Goal: Task Accomplishment & Management: Manage account settings

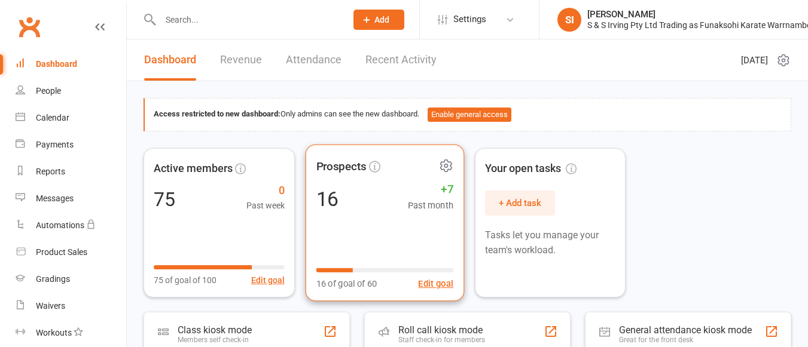
click at [385, 227] on div "Prospects 16 +7 Past month 16 of goal of 60 Edit goal" at bounding box center [384, 222] width 158 height 157
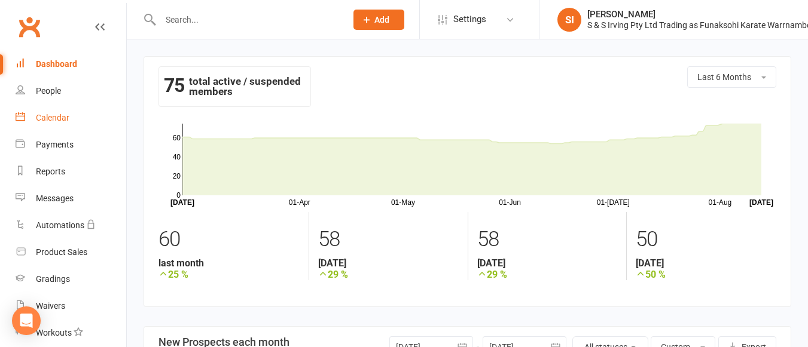
click at [57, 121] on div "Calendar" at bounding box center [52, 118] width 33 height 10
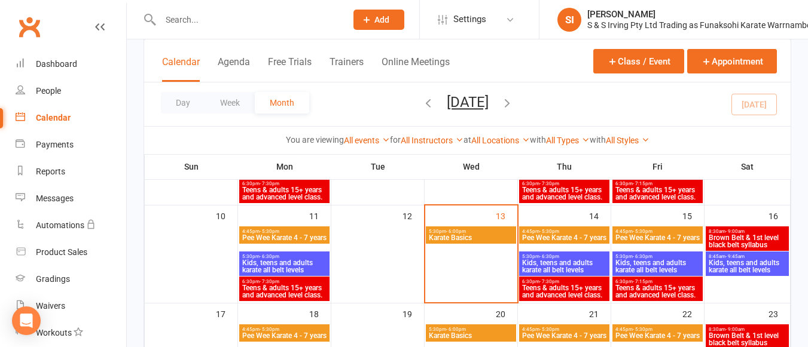
scroll to position [245, 0]
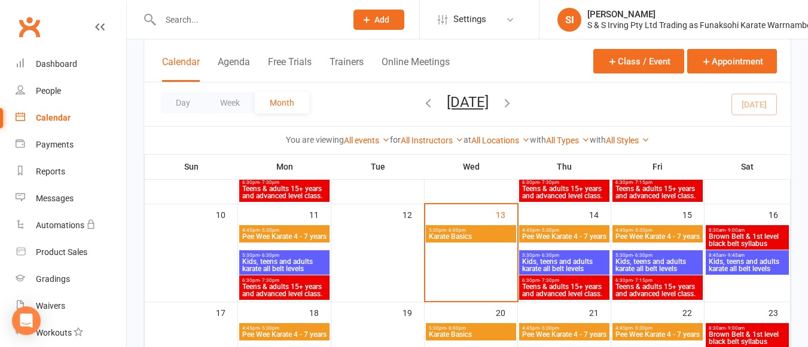
click at [298, 237] on span "Pee Wee Karate 4 - 7 years" at bounding box center [284, 236] width 85 height 7
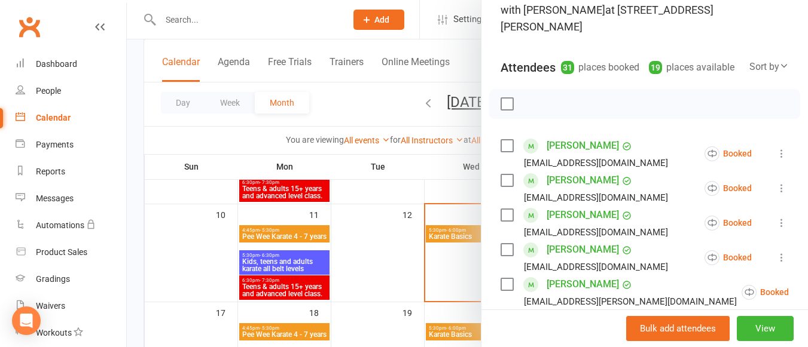
scroll to position [103, 0]
click at [775, 151] on icon at bounding box center [781, 153] width 12 height 12
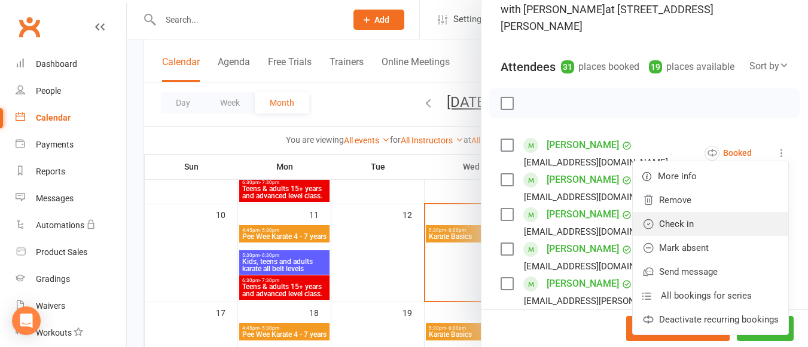
click at [664, 220] on link "Check in" at bounding box center [709, 224] width 155 height 24
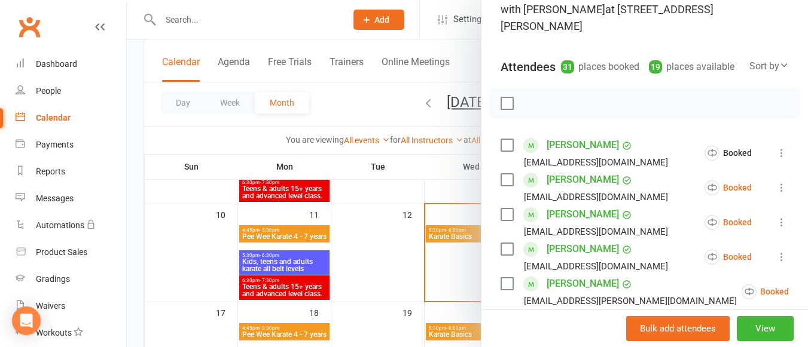
click at [775, 182] on icon at bounding box center [781, 188] width 12 height 12
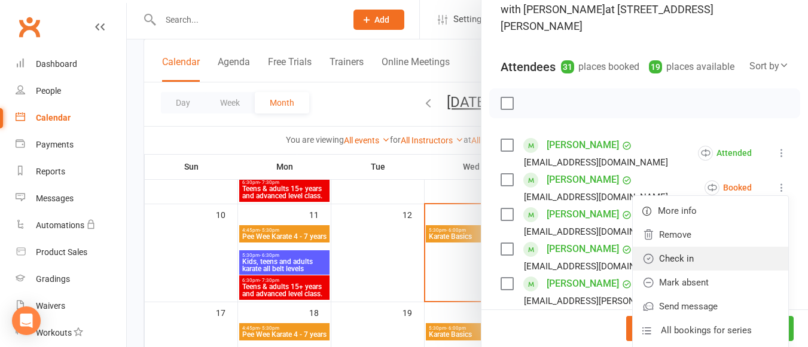
click at [655, 263] on link "Check in" at bounding box center [709, 259] width 155 height 24
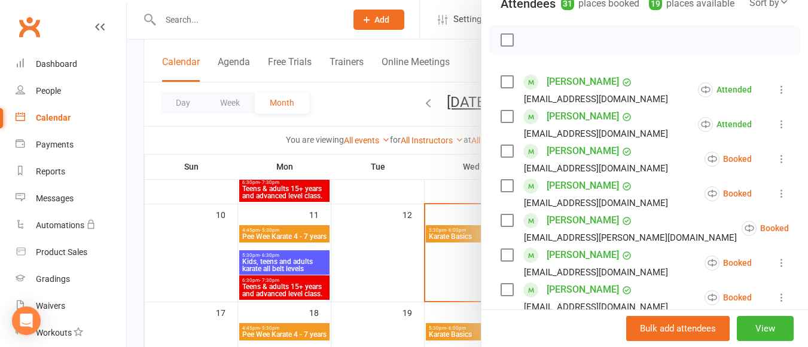
scroll to position [198, 0]
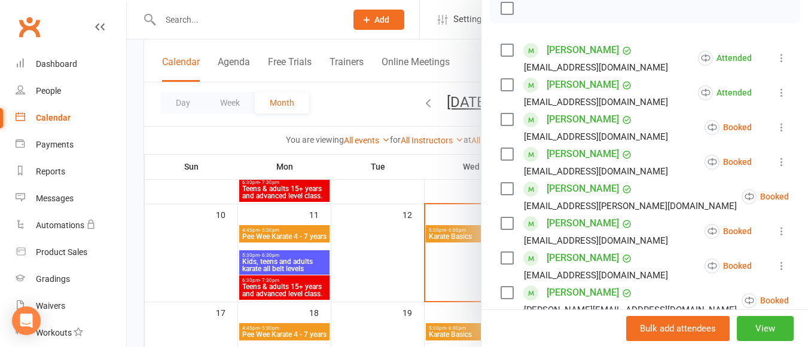
click at [807, 197] on icon at bounding box center [818, 197] width 12 height 12
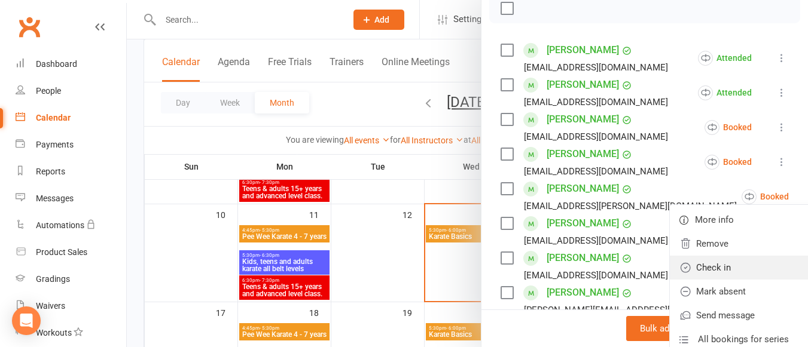
click at [672, 271] on link "Check in" at bounding box center [747, 268] width 155 height 24
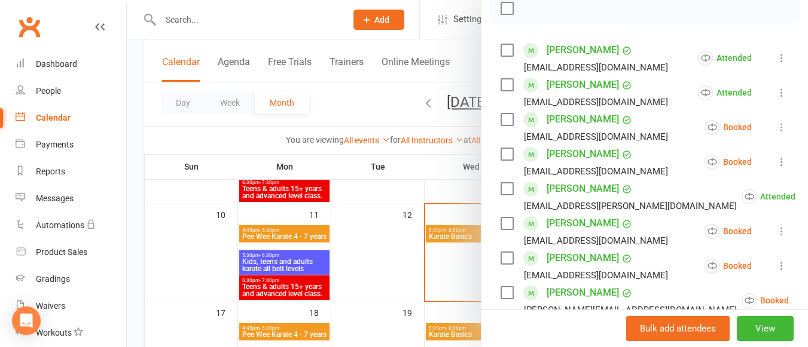
click at [775, 227] on icon at bounding box center [781, 231] width 12 height 12
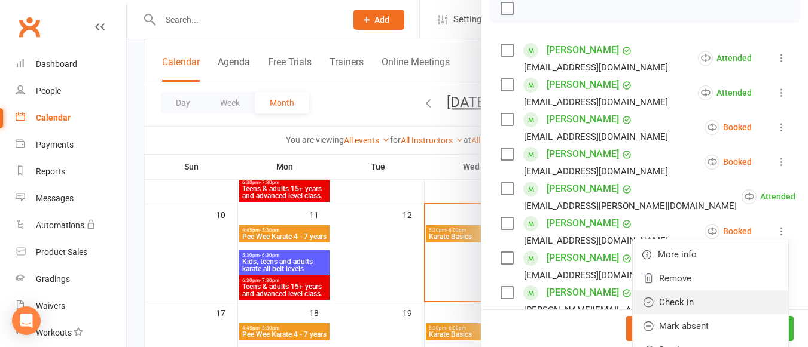
click at [674, 302] on link "Check in" at bounding box center [709, 303] width 155 height 24
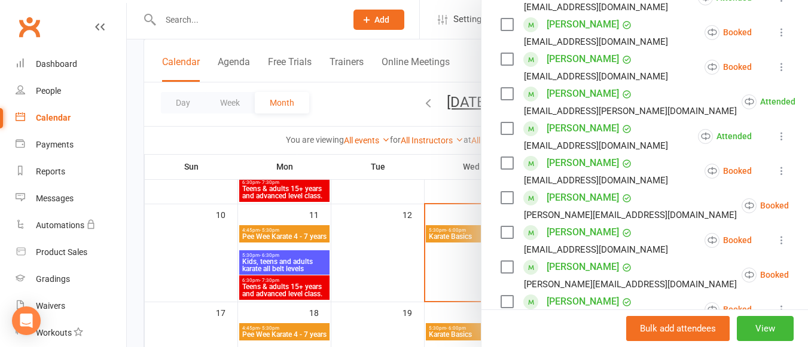
scroll to position [294, 0]
click at [775, 174] on icon at bounding box center [781, 170] width 12 height 12
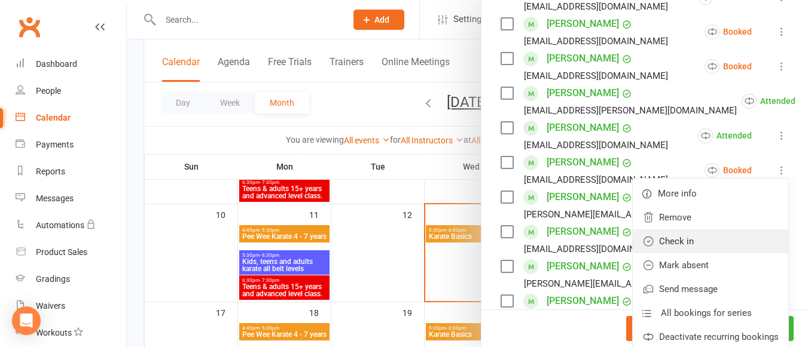
click at [699, 236] on link "Check in" at bounding box center [709, 242] width 155 height 24
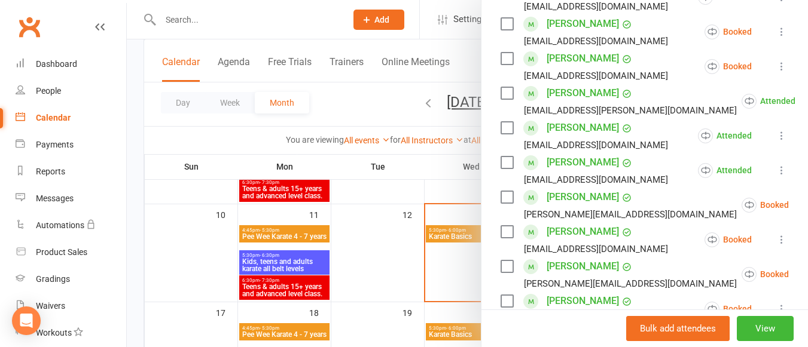
click at [775, 239] on icon at bounding box center [781, 240] width 12 height 12
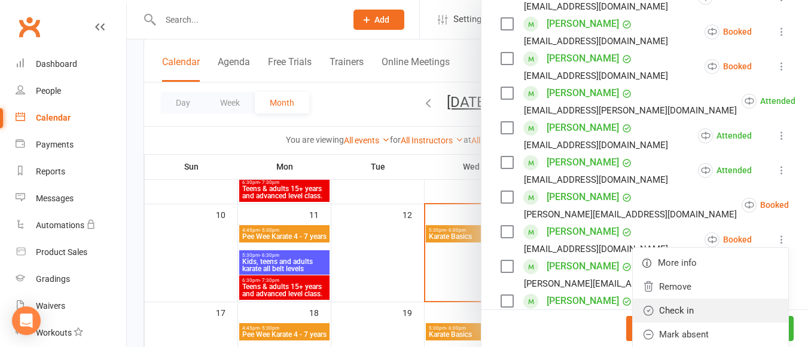
click at [668, 310] on link "Check in" at bounding box center [709, 311] width 155 height 24
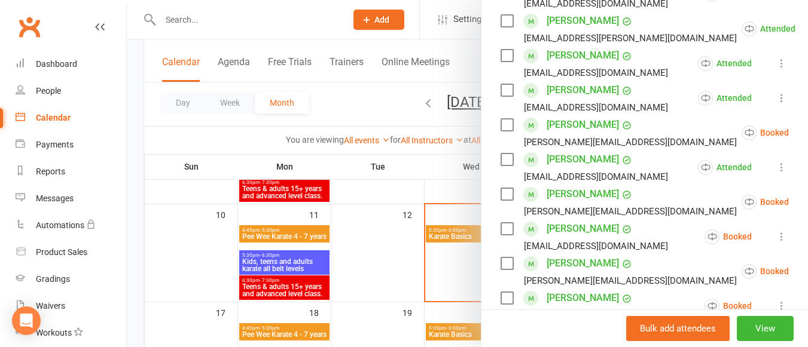
scroll to position [367, 0]
click at [807, 202] on icon at bounding box center [818, 201] width 12 height 12
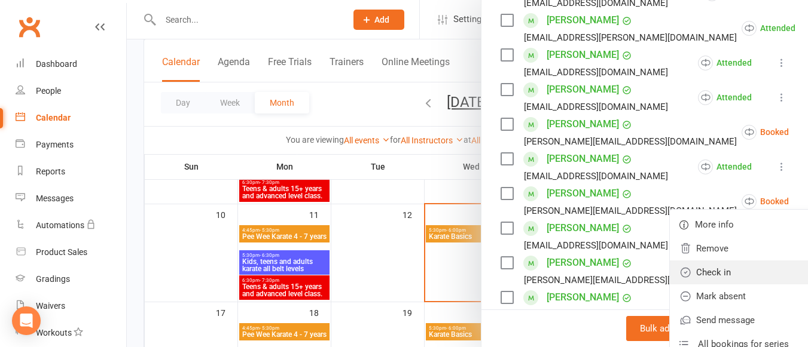
click at [670, 265] on link "Check in" at bounding box center [747, 273] width 155 height 24
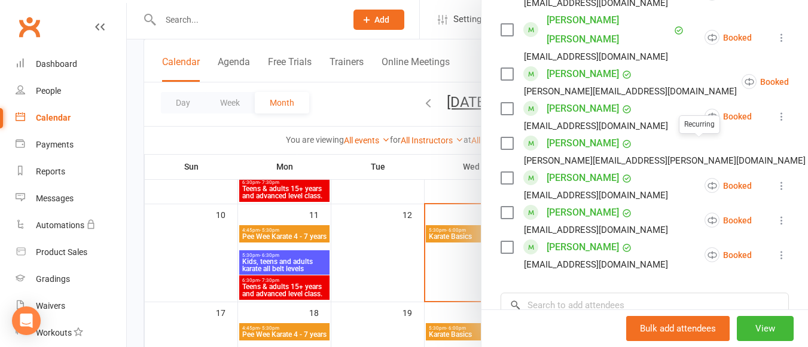
scroll to position [1081, 0]
click at [775, 249] on icon at bounding box center [781, 255] width 12 height 12
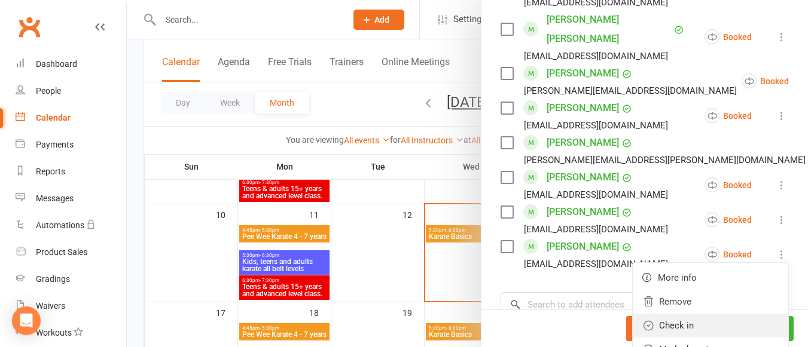
click at [679, 314] on link "Check in" at bounding box center [709, 326] width 155 height 24
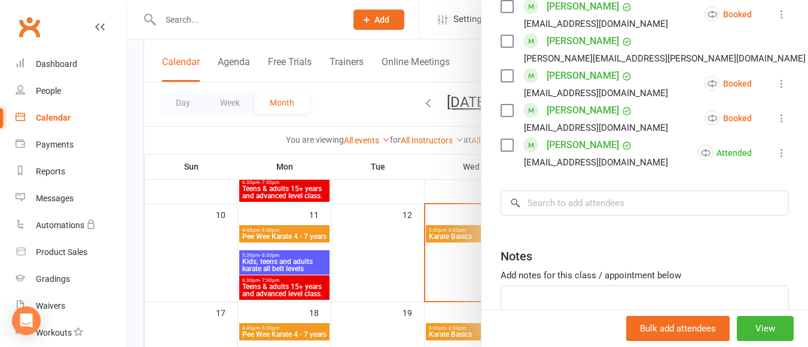
scroll to position [1199, 0]
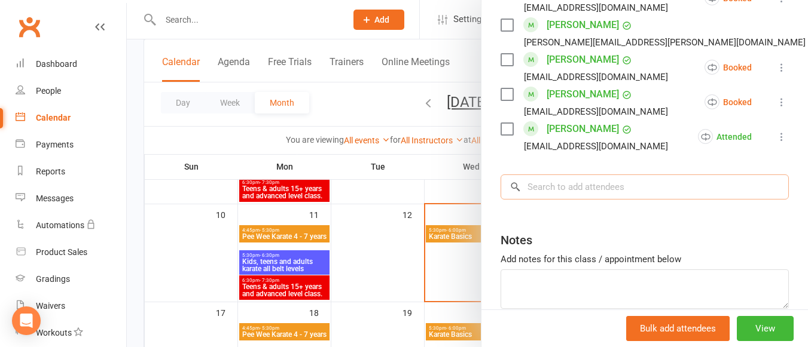
click at [572, 175] on input "search" at bounding box center [644, 187] width 288 height 25
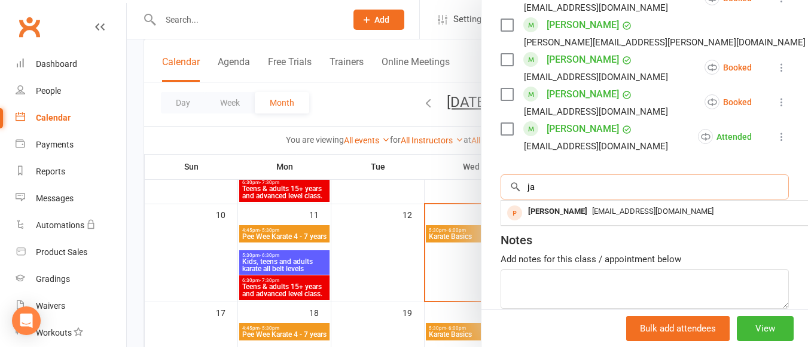
type input "j"
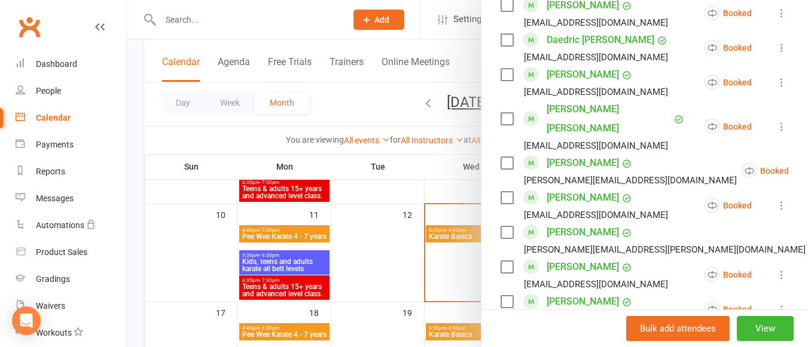
scroll to position [992, 0]
click at [775, 199] on icon at bounding box center [781, 205] width 12 height 12
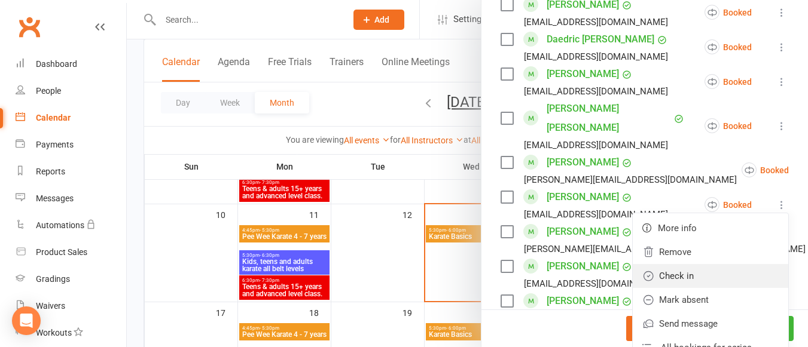
click at [653, 264] on link "Check in" at bounding box center [709, 276] width 155 height 24
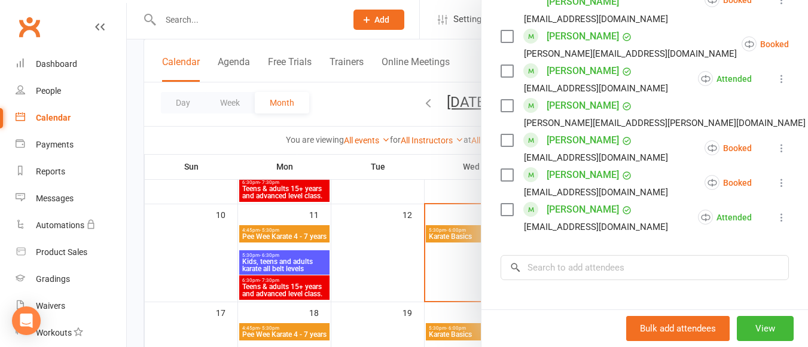
scroll to position [1119, 0]
click at [597, 255] on input "search" at bounding box center [644, 267] width 288 height 25
type input "m"
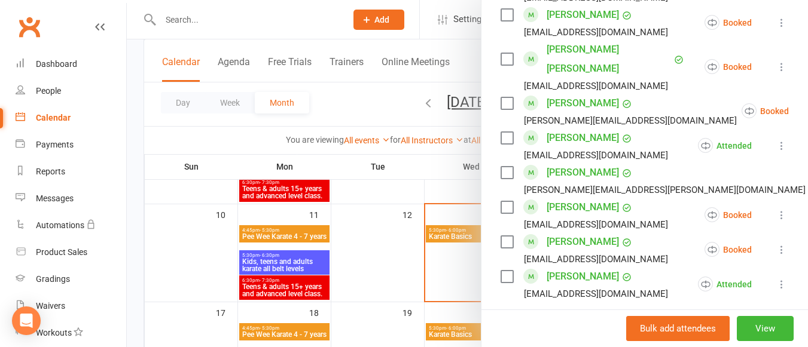
scroll to position [1050, 0]
click at [775, 210] on icon at bounding box center [781, 216] width 12 height 12
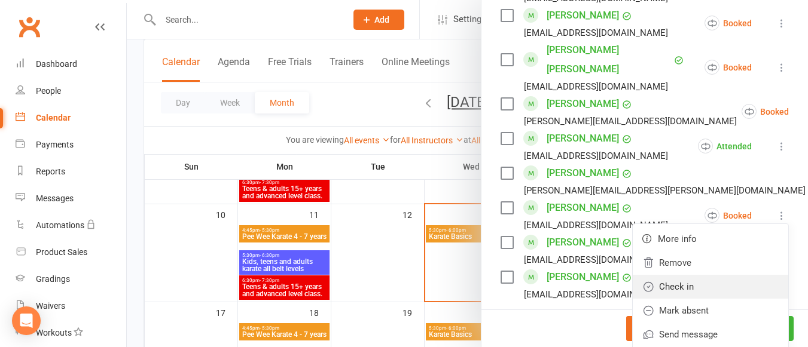
click at [696, 275] on link "Check in" at bounding box center [709, 287] width 155 height 24
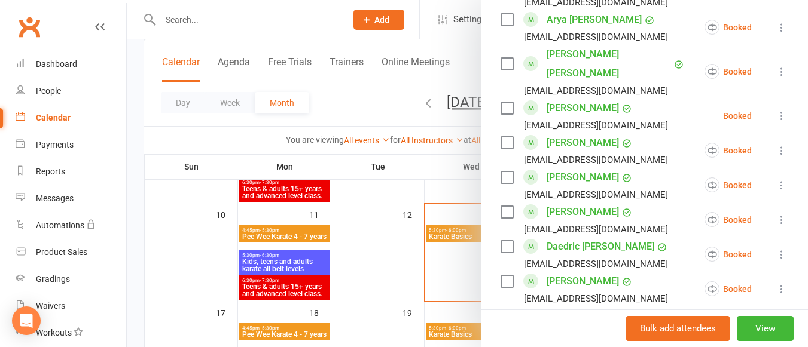
scroll to position [783, 0]
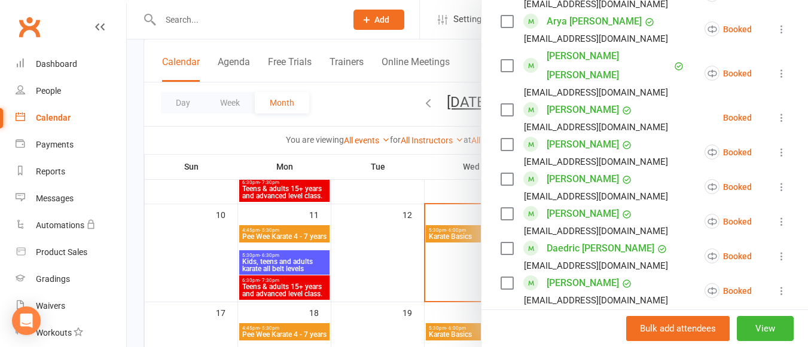
click at [775, 181] on icon at bounding box center [781, 187] width 12 height 12
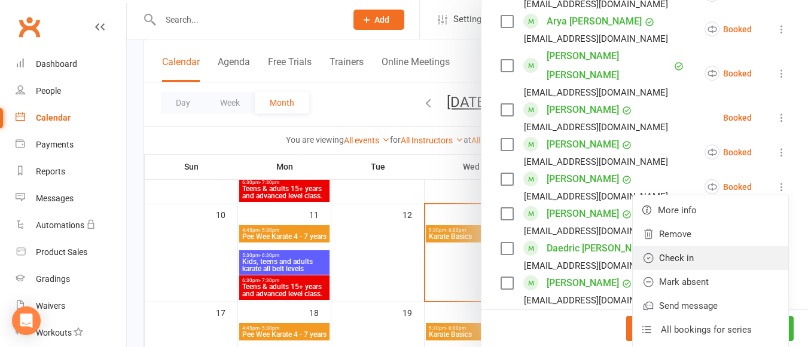
click at [671, 246] on link "Check in" at bounding box center [709, 258] width 155 height 24
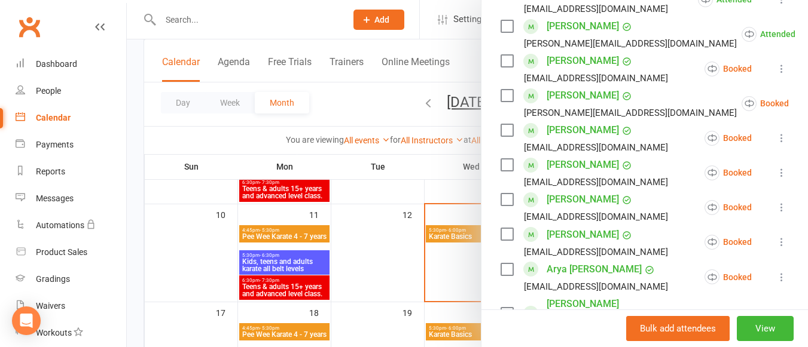
scroll to position [534, 0]
click at [775, 173] on icon at bounding box center [781, 173] width 12 height 12
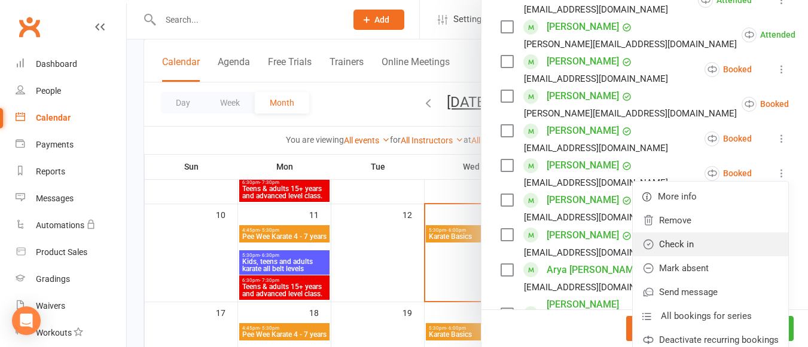
click at [688, 244] on link "Check in" at bounding box center [709, 245] width 155 height 24
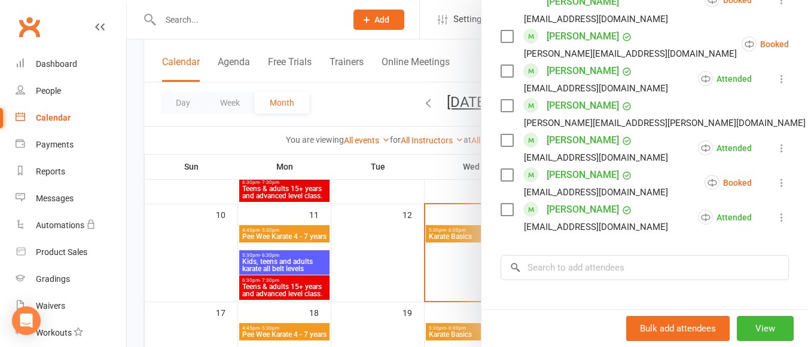
scroll to position [1107, 0]
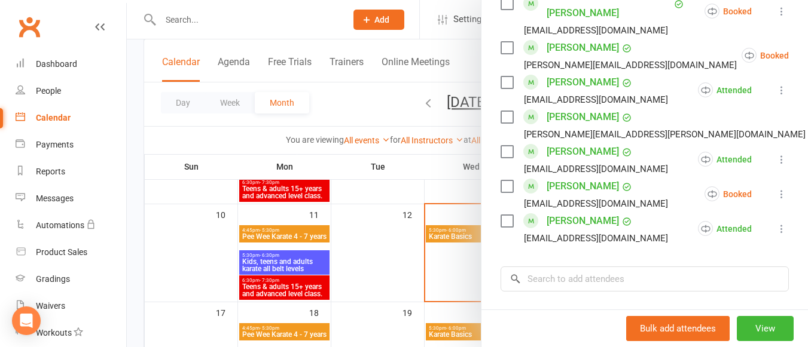
click at [775, 188] on icon at bounding box center [781, 194] width 12 height 12
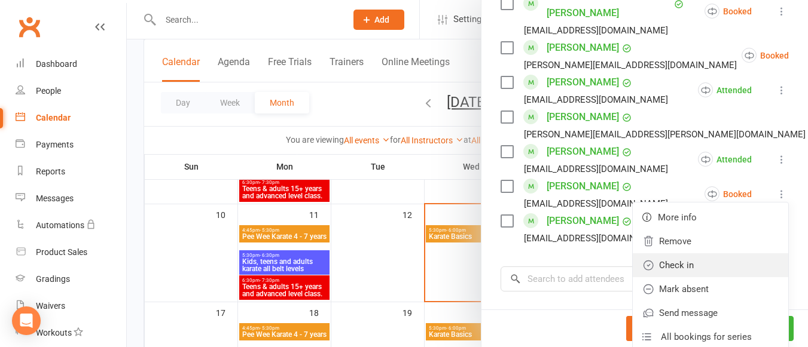
click at [687, 253] on link "Check in" at bounding box center [709, 265] width 155 height 24
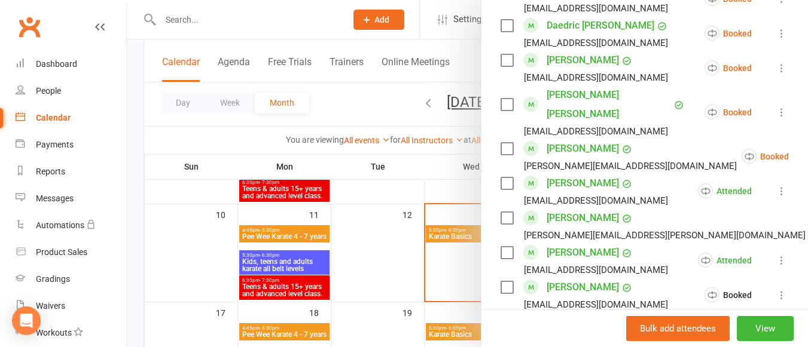
scroll to position [997, 0]
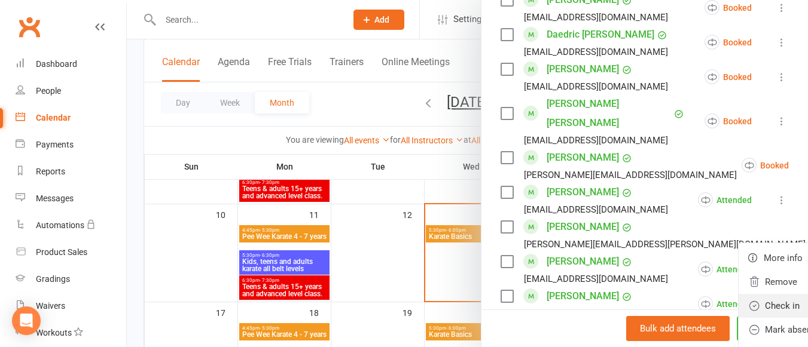
click at [738, 294] on link "Check in" at bounding box center [815, 306] width 155 height 24
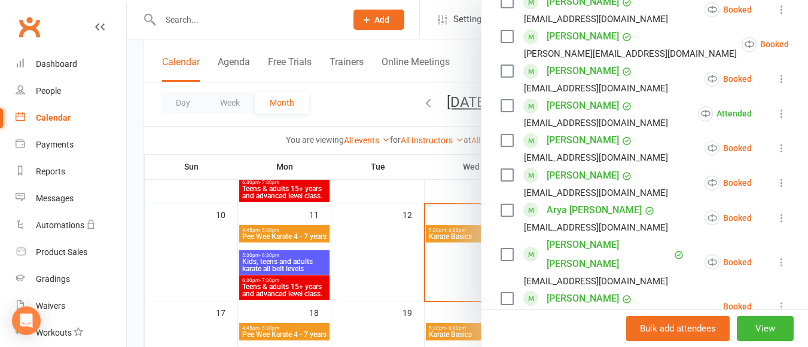
scroll to position [594, 0]
click at [775, 143] on icon at bounding box center [781, 148] width 12 height 12
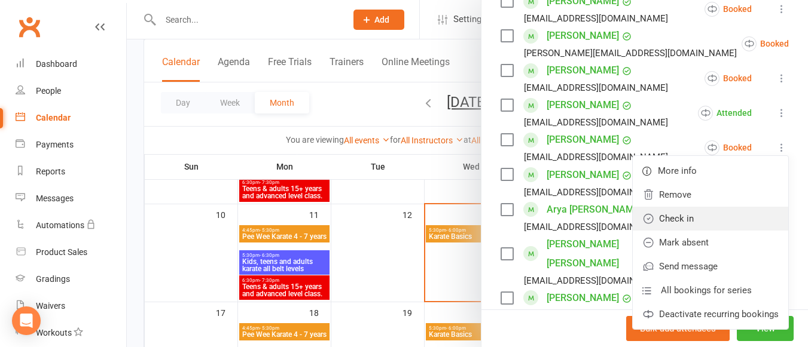
click at [691, 211] on link "Check in" at bounding box center [709, 219] width 155 height 24
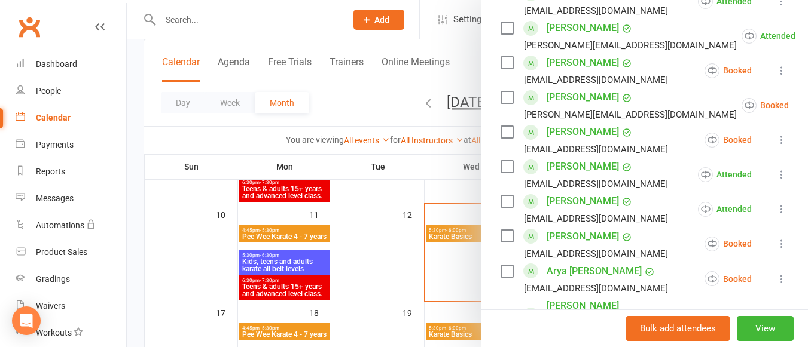
scroll to position [532, 0]
click at [807, 105] on icon at bounding box center [818, 106] width 12 height 12
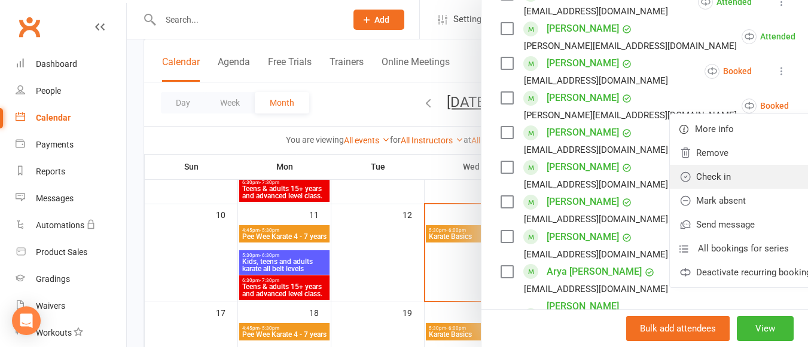
click at [707, 170] on link "Check in" at bounding box center [747, 177] width 155 height 24
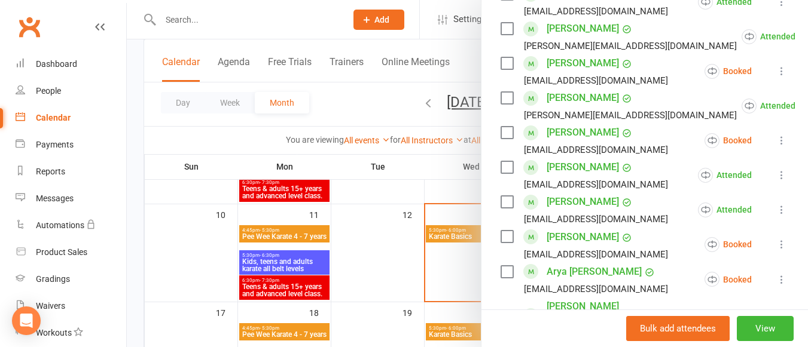
click at [380, 239] on div at bounding box center [467, 173] width 681 height 347
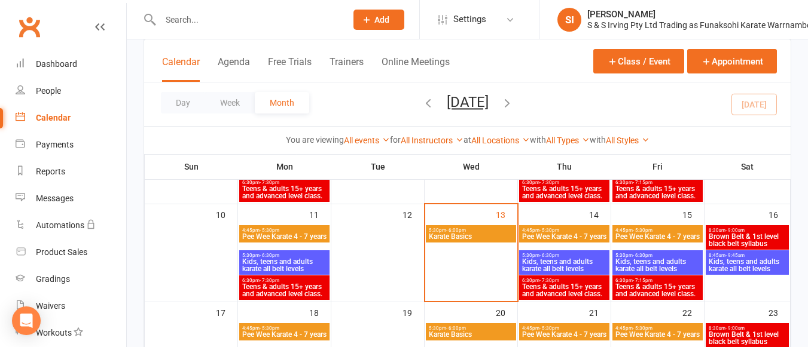
click at [289, 264] on span "Kids, teens and adults karate all belt levels" at bounding box center [284, 265] width 85 height 14
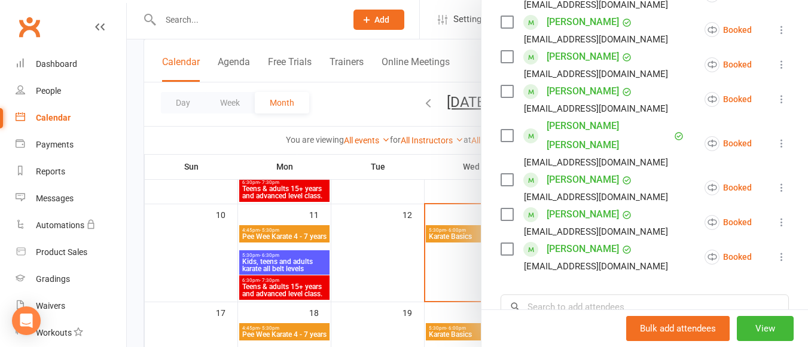
scroll to position [1409, 0]
click at [775, 217] on icon at bounding box center [781, 223] width 12 height 12
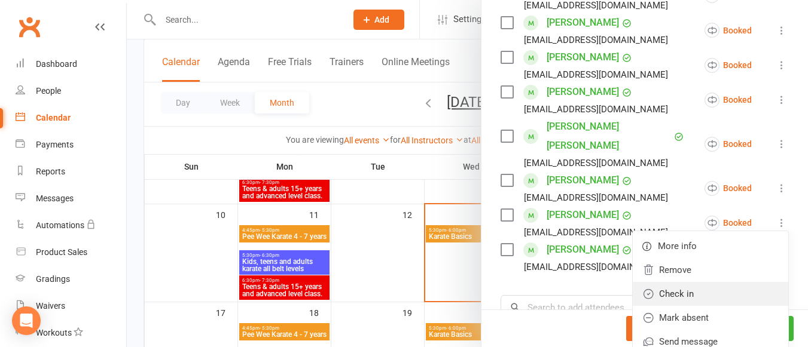
click at [710, 282] on link "Check in" at bounding box center [709, 294] width 155 height 24
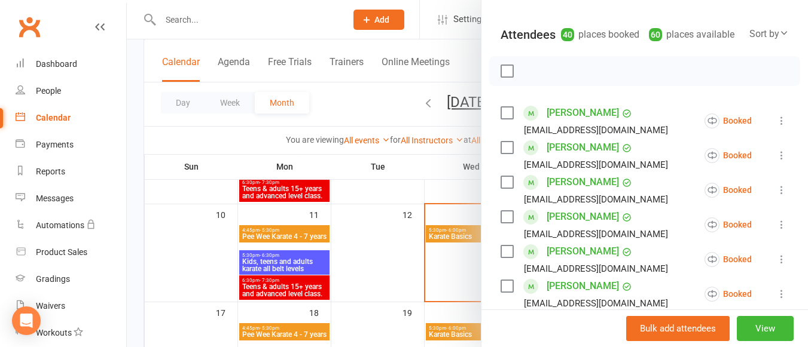
scroll to position [135, 0]
click at [775, 192] on icon at bounding box center [781, 191] width 12 height 12
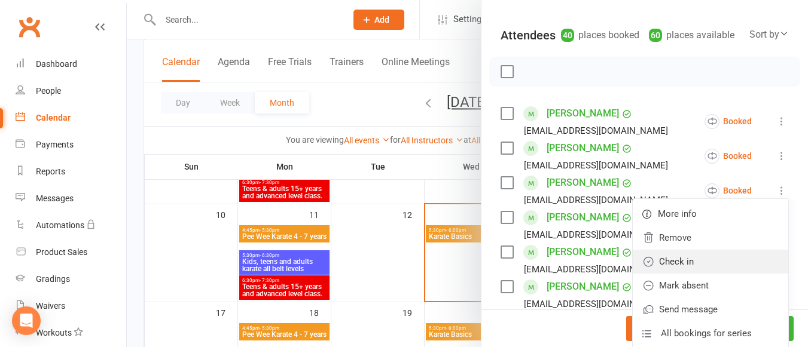
click at [684, 256] on link "Check in" at bounding box center [709, 262] width 155 height 24
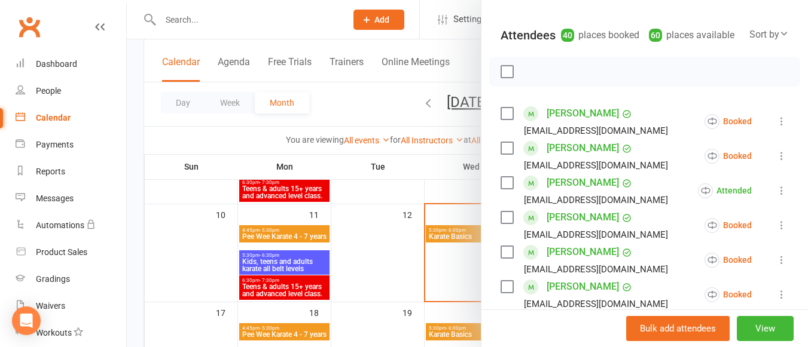
click at [775, 117] on icon at bounding box center [781, 121] width 12 height 12
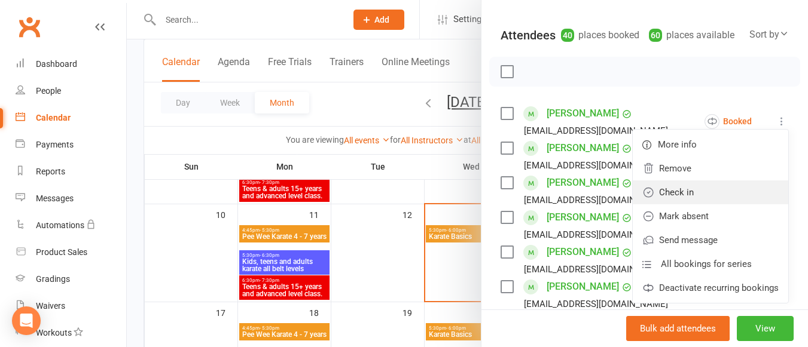
click at [699, 192] on link "Check in" at bounding box center [709, 193] width 155 height 24
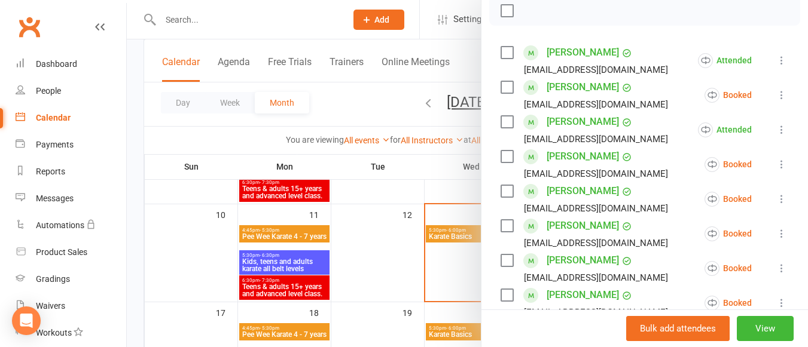
scroll to position [197, 0]
click at [775, 167] on icon at bounding box center [781, 164] width 12 height 12
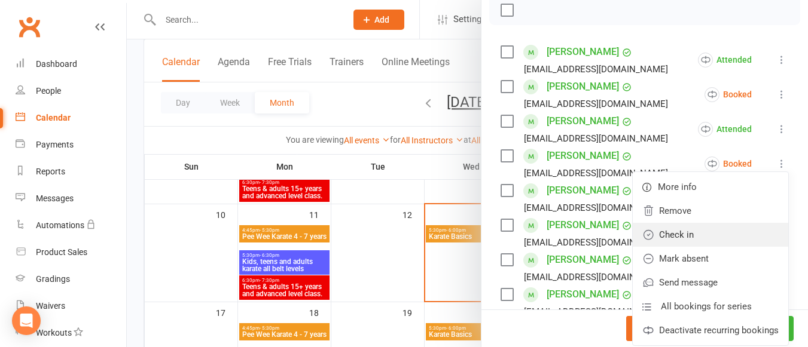
click at [709, 232] on link "Check in" at bounding box center [709, 235] width 155 height 24
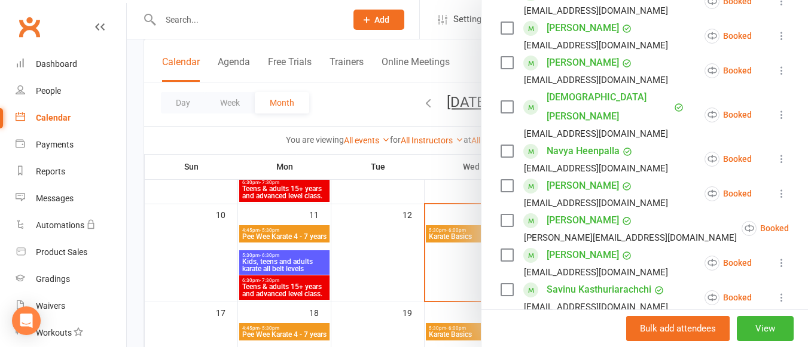
scroll to position [439, 0]
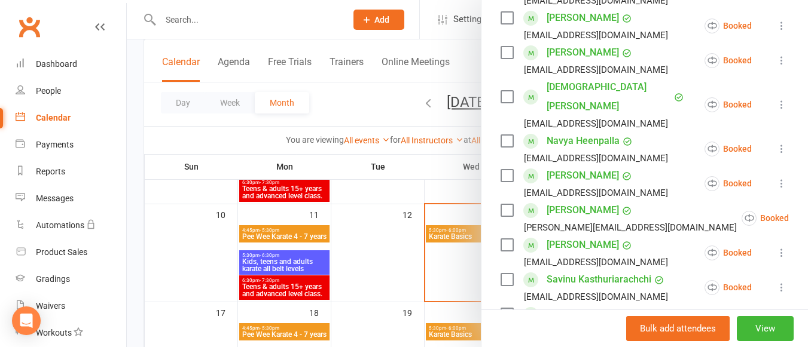
click at [775, 99] on icon at bounding box center [781, 105] width 12 height 12
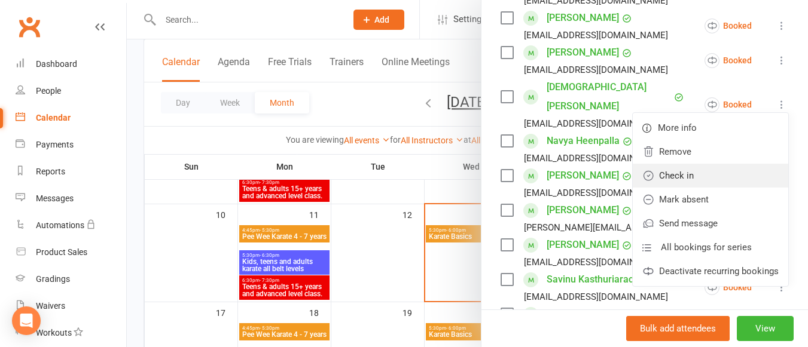
click at [699, 164] on link "Check in" at bounding box center [709, 176] width 155 height 24
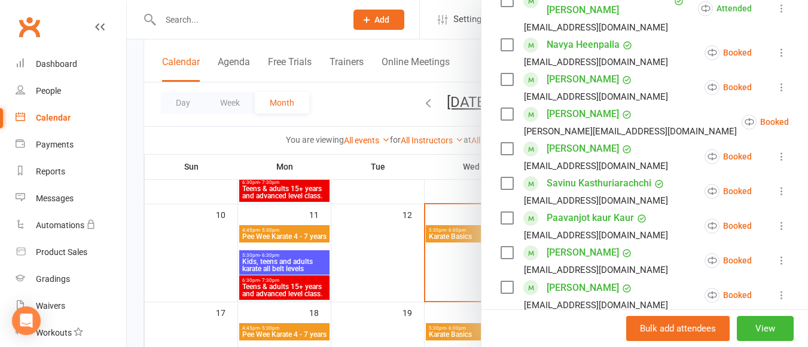
scroll to position [534, 0]
click at [807, 117] on icon at bounding box center [818, 123] width 12 height 12
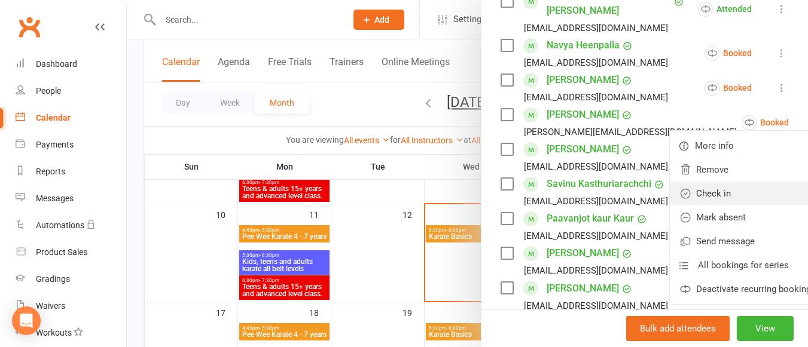
click at [698, 182] on link "Check in" at bounding box center [747, 194] width 155 height 24
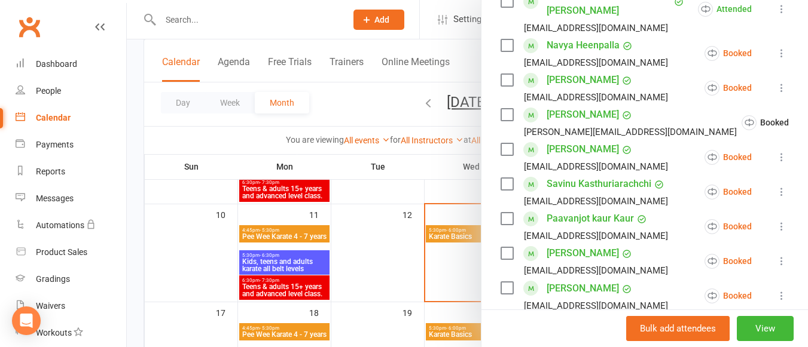
click at [775, 151] on icon at bounding box center [781, 157] width 12 height 12
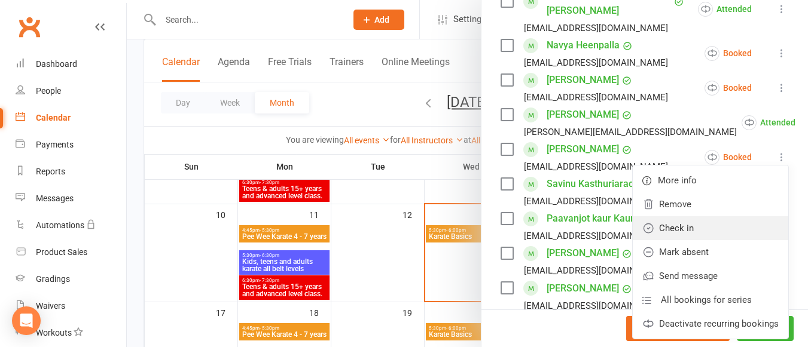
click at [698, 216] on link "Check in" at bounding box center [709, 228] width 155 height 24
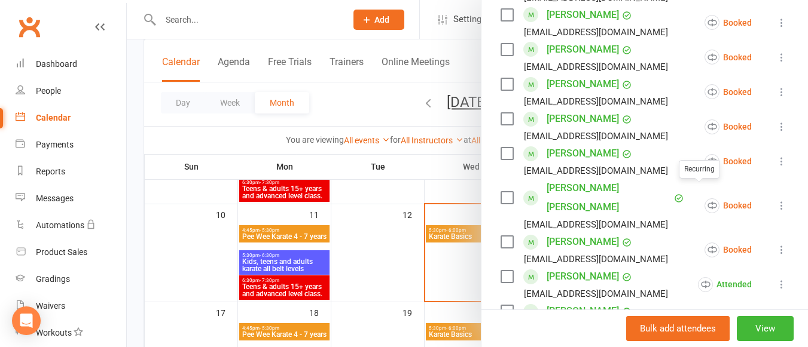
scroll to position [1368, 0]
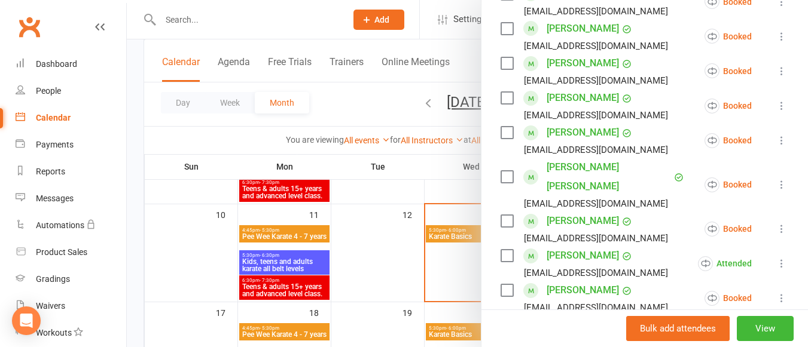
click at [775, 292] on icon at bounding box center [781, 298] width 12 height 12
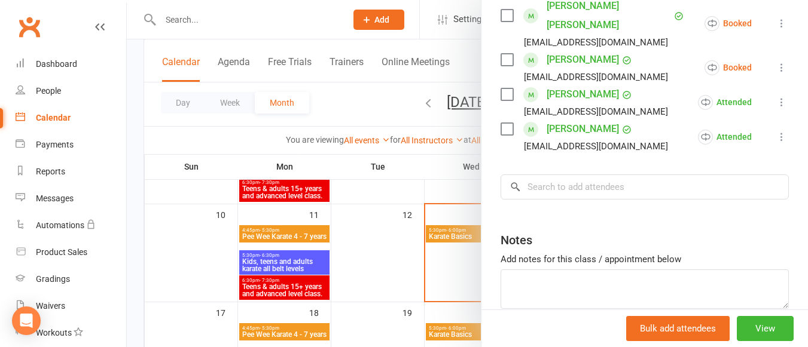
scroll to position [1530, 0]
click at [589, 174] on input "search" at bounding box center [644, 186] width 288 height 25
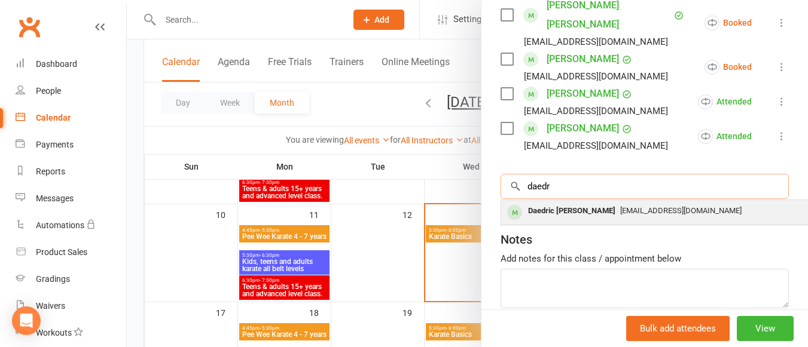
type input "daedr"
click at [620, 206] on span "[EMAIL_ADDRESS][DOMAIN_NAME]" at bounding box center [680, 210] width 121 height 9
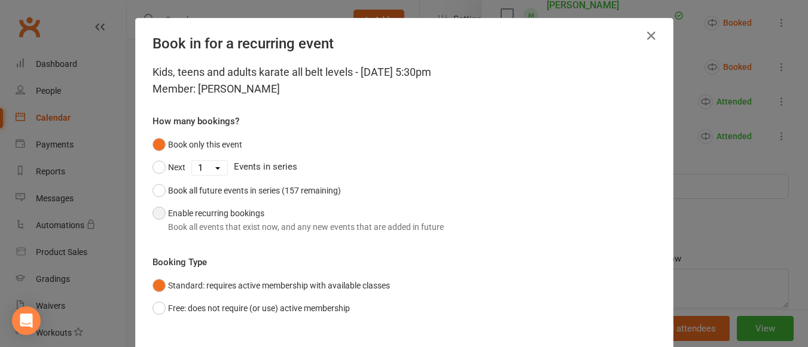
click at [154, 213] on button "Enable recurring bookings Book all events that exist now, and any new events th…" at bounding box center [297, 220] width 291 height 36
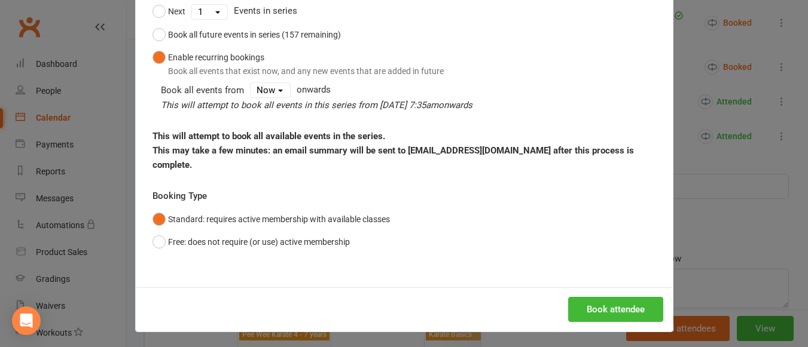
scroll to position [159, 0]
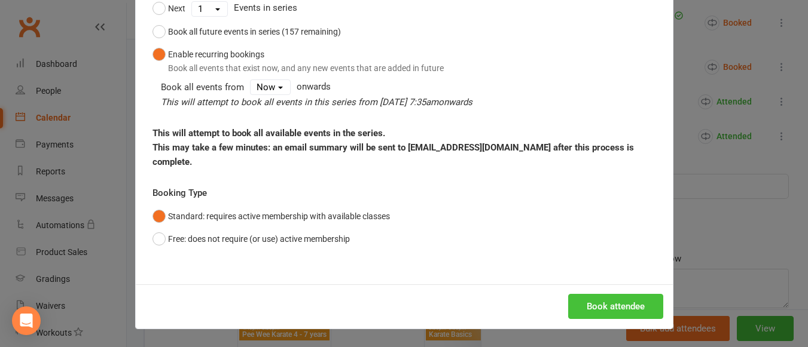
click at [617, 301] on button "Book attendee" at bounding box center [615, 306] width 95 height 25
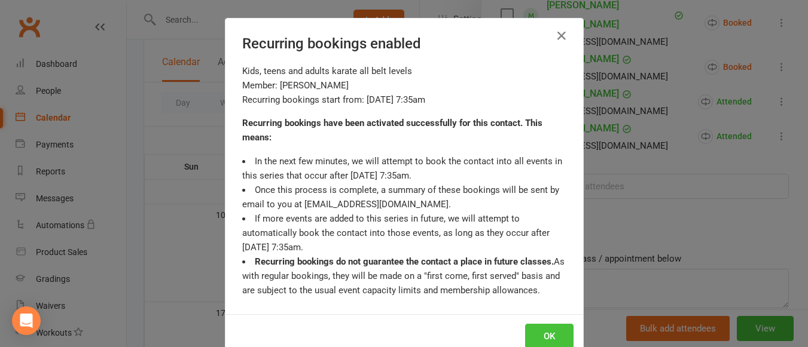
scroll to position [1565, 0]
click at [551, 334] on button "OK" at bounding box center [549, 336] width 48 height 25
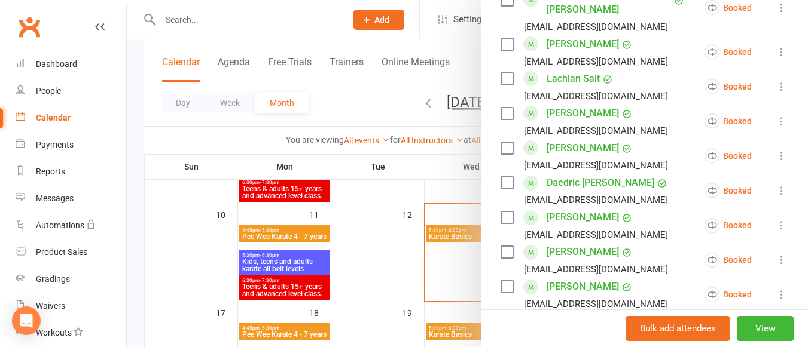
scroll to position [1248, 0]
click at [775, 185] on icon at bounding box center [781, 191] width 12 height 12
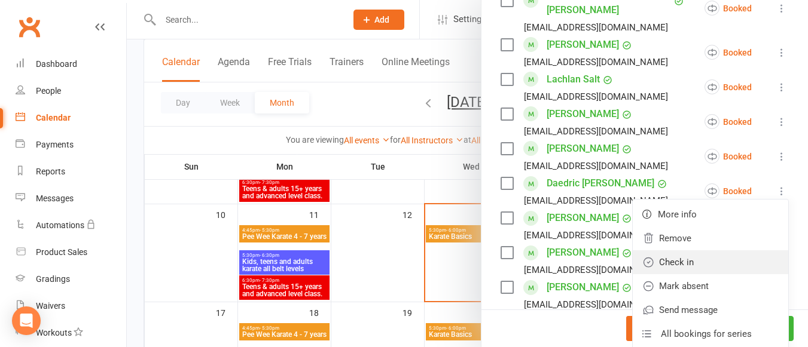
click at [677, 250] on link "Check in" at bounding box center [709, 262] width 155 height 24
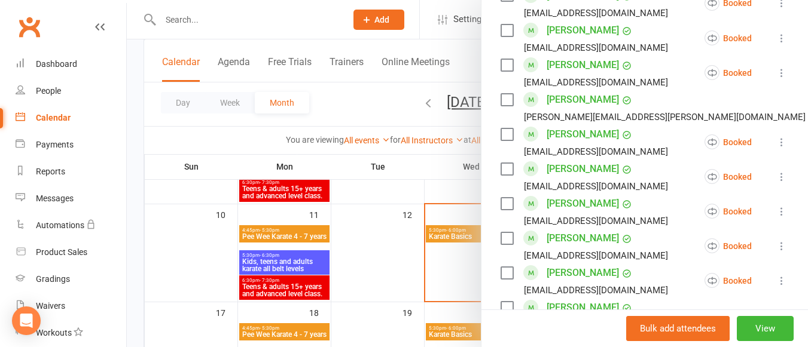
scroll to position [828, 0]
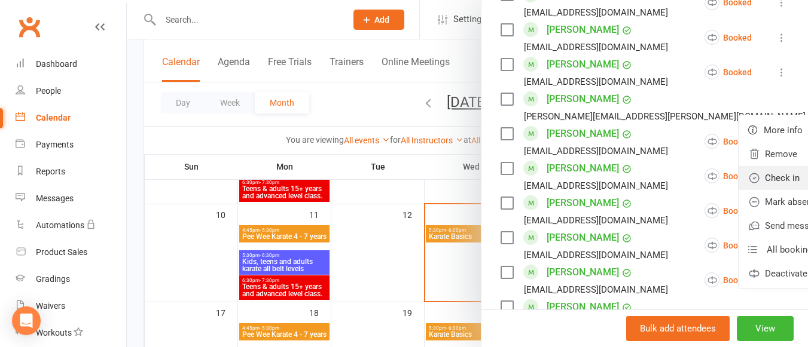
click at [738, 166] on link "Check in" at bounding box center [815, 178] width 155 height 24
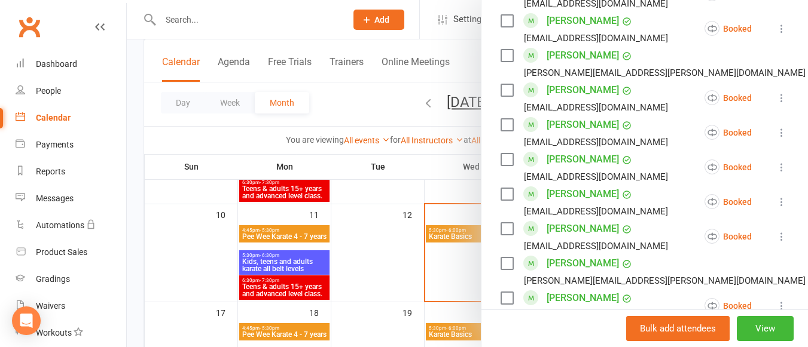
scroll to position [873, 0]
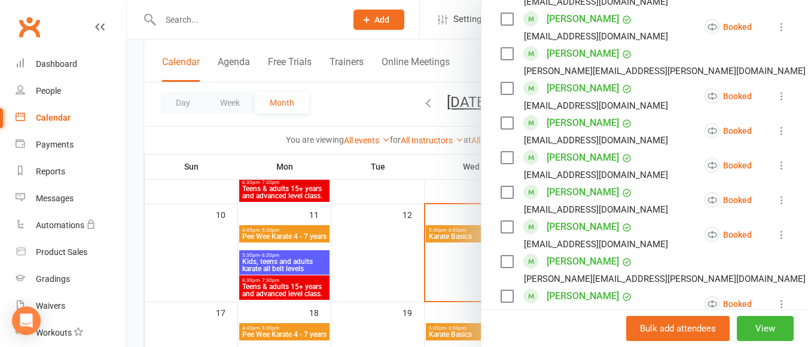
click at [775, 194] on icon at bounding box center [781, 200] width 12 height 12
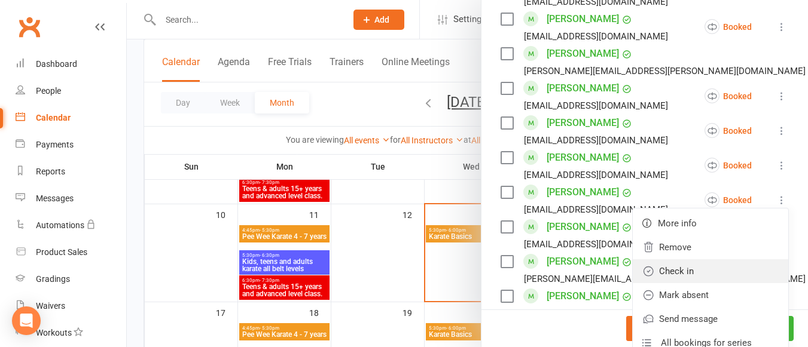
click at [670, 259] on link "Check in" at bounding box center [709, 271] width 155 height 24
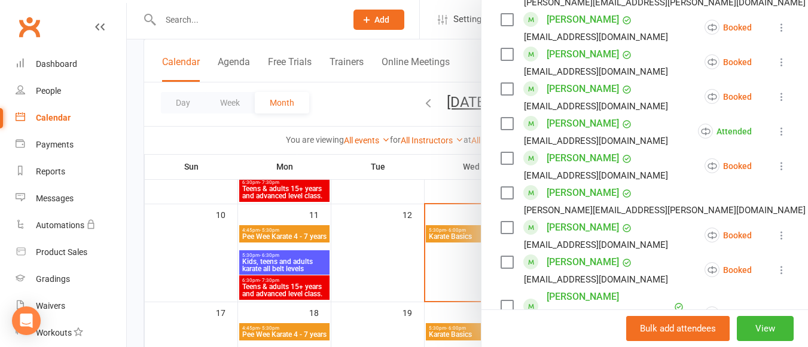
scroll to position [943, 0]
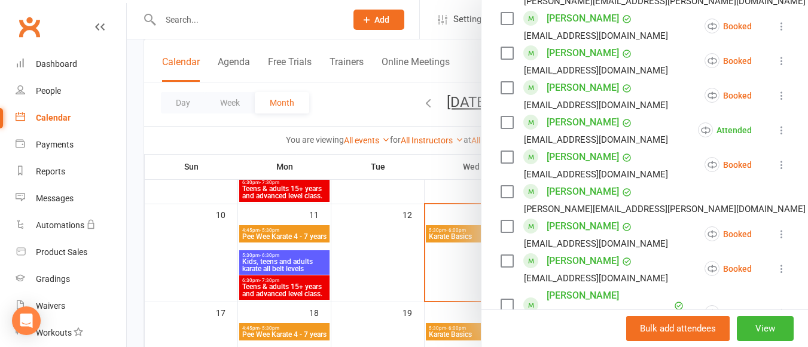
click at [775, 263] on icon at bounding box center [781, 269] width 12 height 12
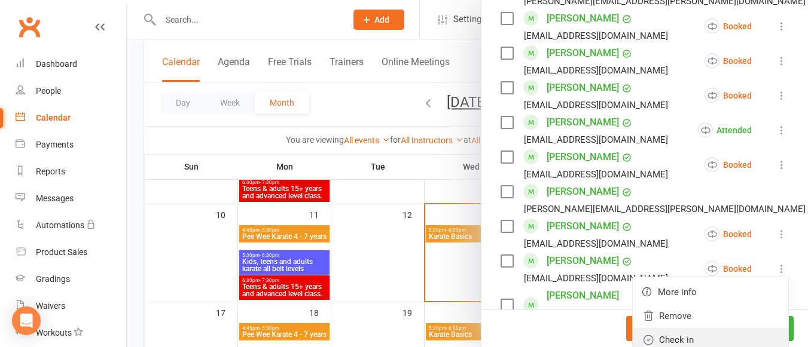
click at [667, 328] on link "Check in" at bounding box center [709, 340] width 155 height 24
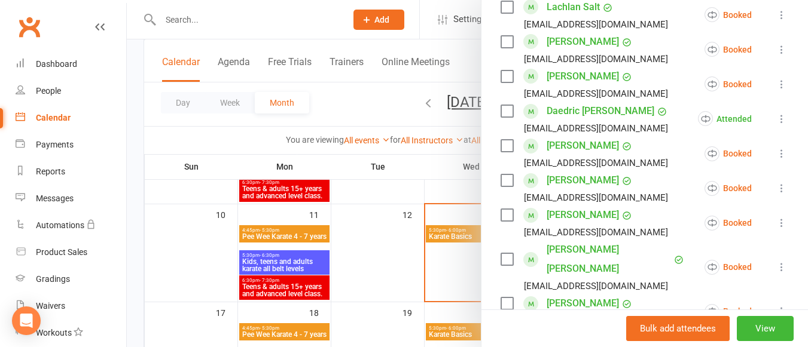
scroll to position [1320, 0]
click at [775, 148] on icon at bounding box center [781, 154] width 12 height 12
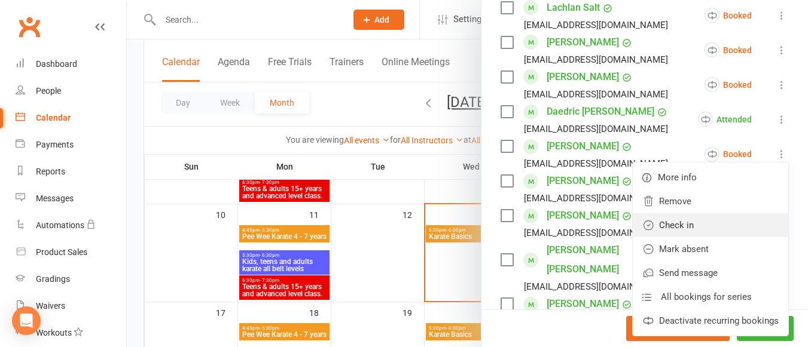
click at [685, 213] on link "Check in" at bounding box center [709, 225] width 155 height 24
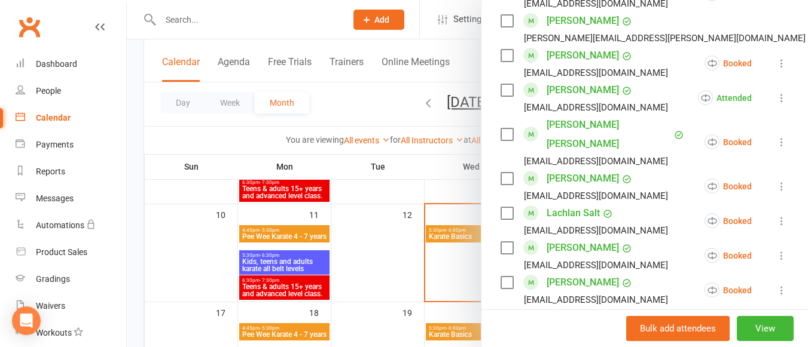
scroll to position [1114, 0]
click at [775, 250] on icon at bounding box center [781, 256] width 12 height 12
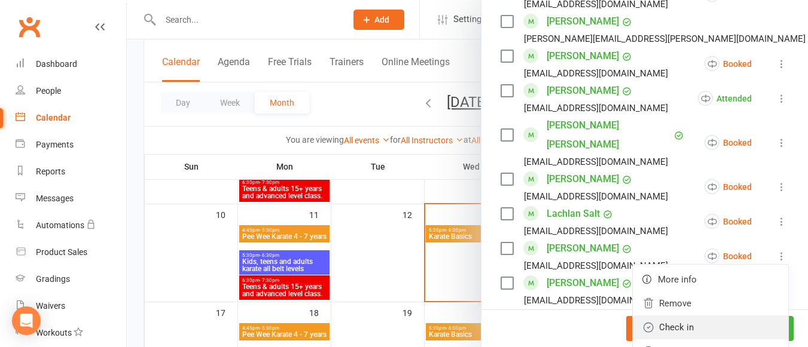
click at [665, 316] on link "Check in" at bounding box center [709, 328] width 155 height 24
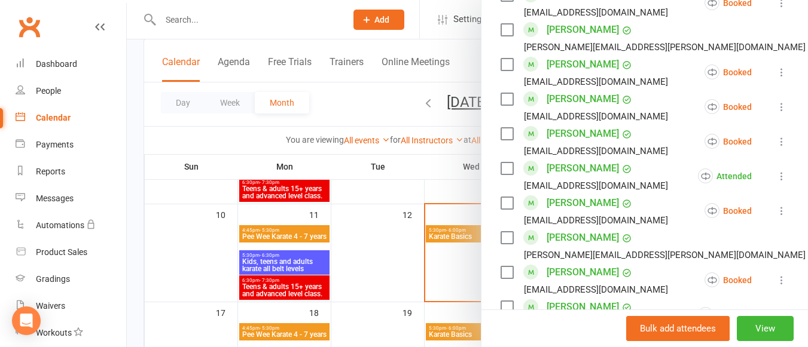
scroll to position [893, 0]
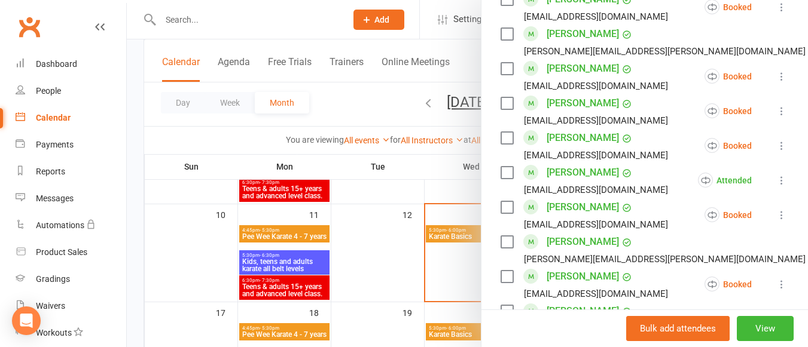
click at [775, 209] on icon at bounding box center [781, 215] width 12 height 12
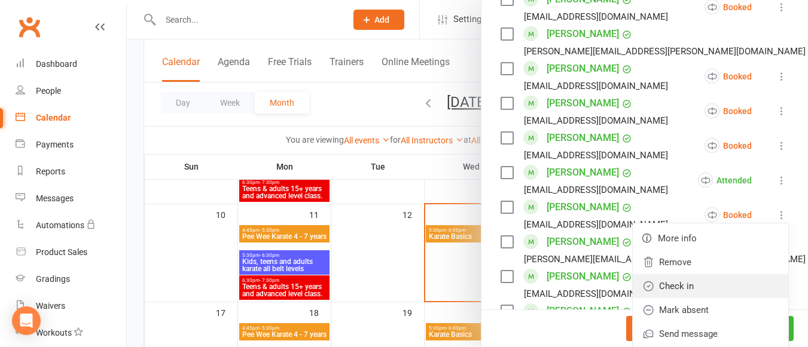
click at [673, 274] on link "Check in" at bounding box center [709, 286] width 155 height 24
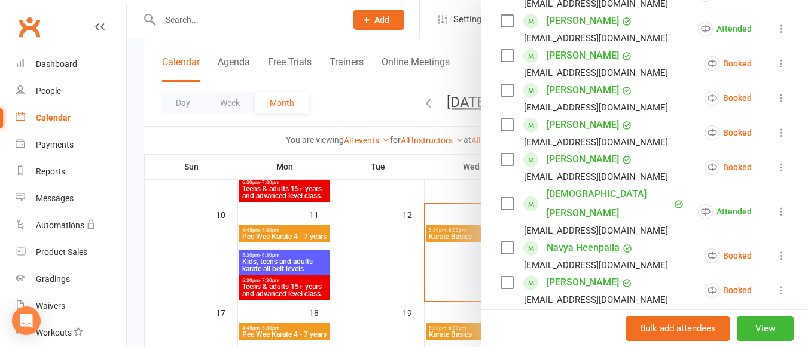
scroll to position [331, 0]
click at [775, 99] on icon at bounding box center [781, 99] width 12 height 12
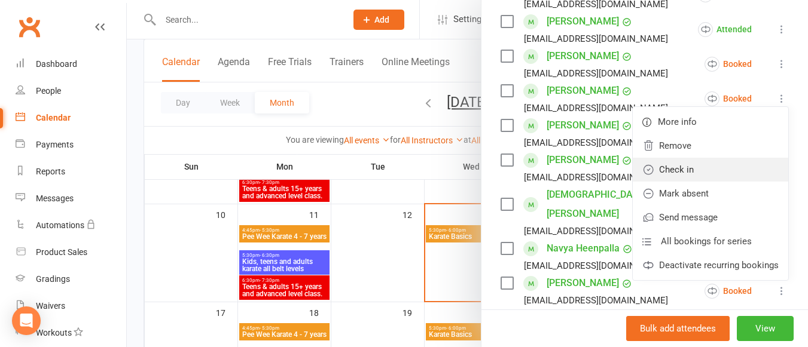
click at [707, 158] on link "Check in" at bounding box center [709, 170] width 155 height 24
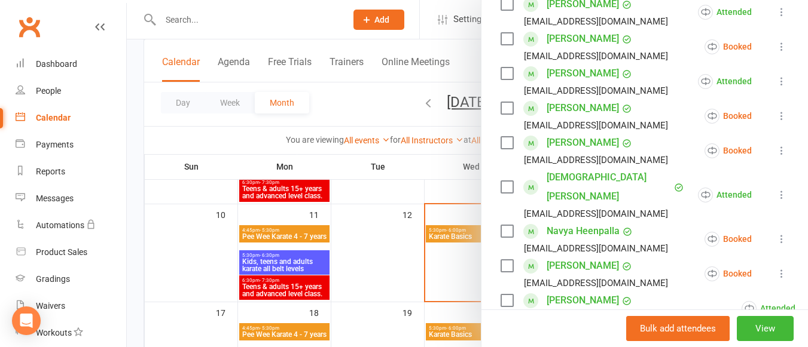
scroll to position [349, 0]
click at [775, 46] on icon at bounding box center [781, 46] width 12 height 12
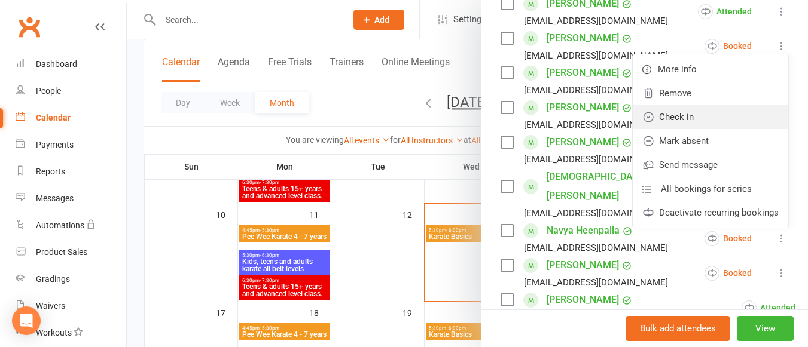
click at [679, 118] on link "Check in" at bounding box center [709, 117] width 155 height 24
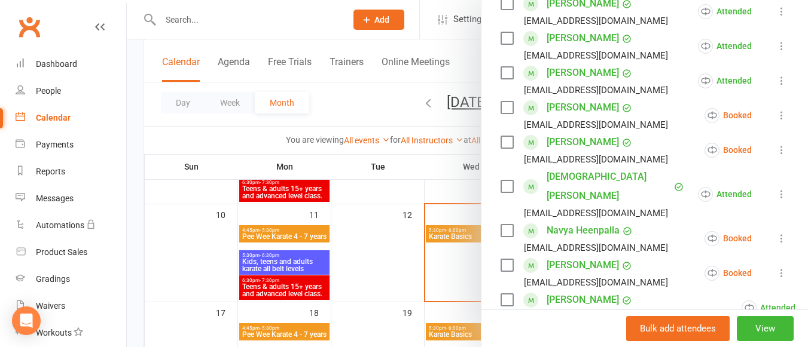
click at [775, 148] on icon at bounding box center [781, 150] width 12 height 12
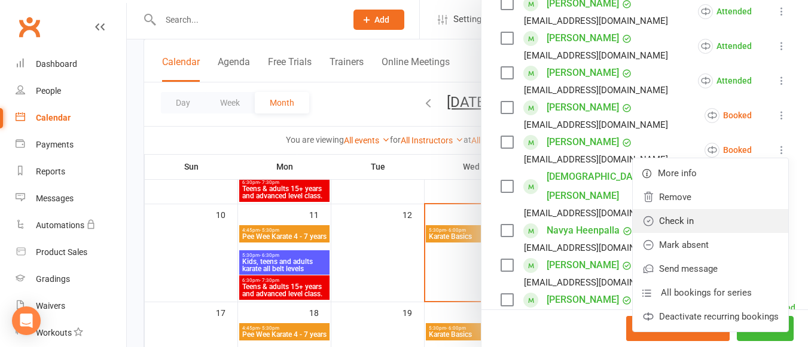
click at [682, 212] on link "Check in" at bounding box center [709, 221] width 155 height 24
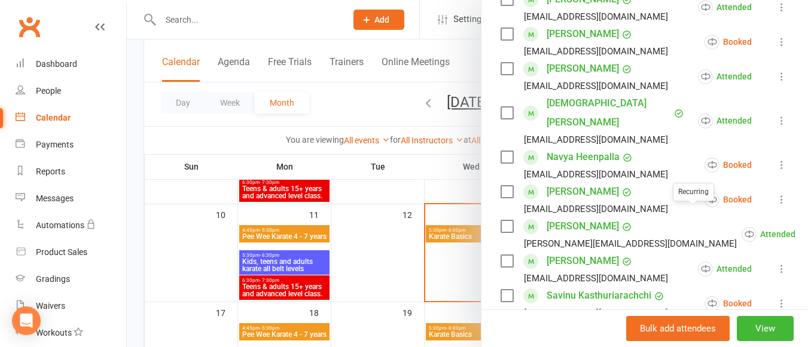
scroll to position [462, 0]
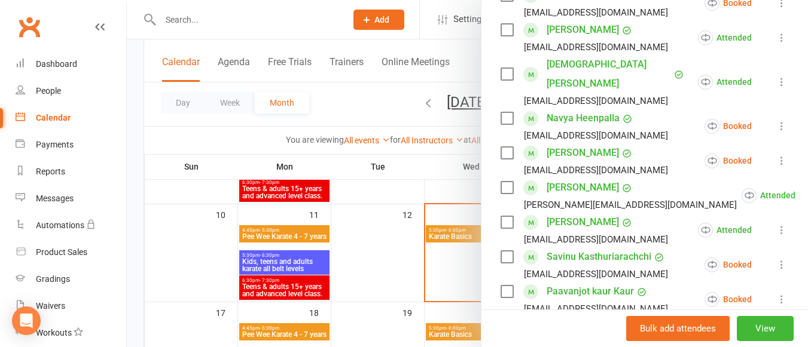
click at [775, 259] on icon at bounding box center [781, 265] width 12 height 12
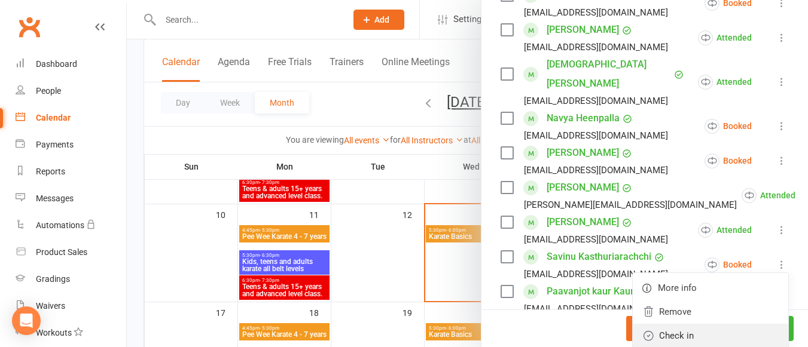
click at [676, 324] on link "Check in" at bounding box center [709, 336] width 155 height 24
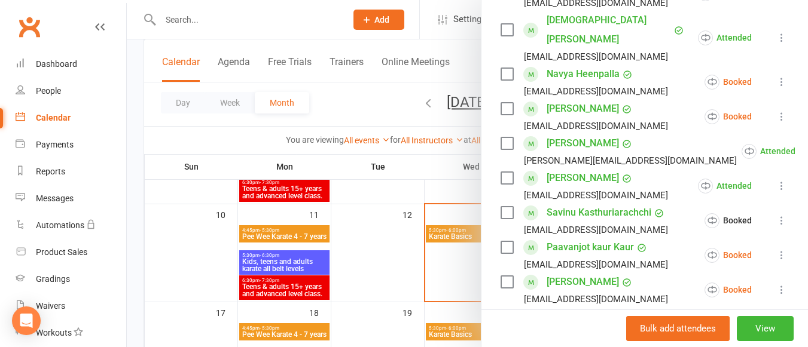
scroll to position [509, 0]
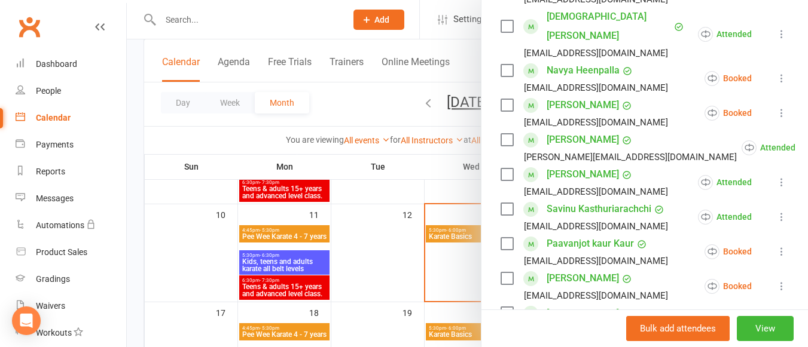
click at [775, 246] on icon at bounding box center [781, 252] width 12 height 12
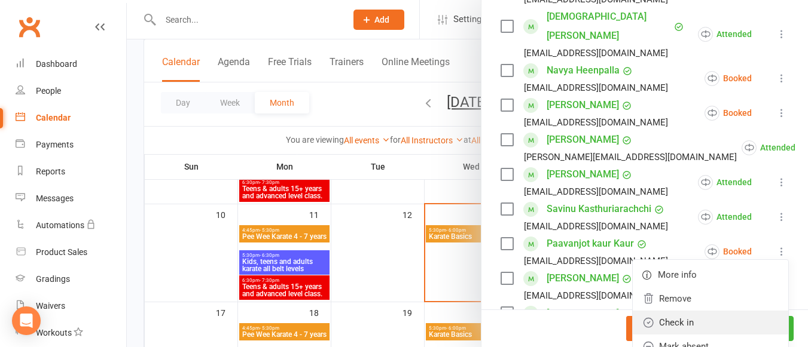
click at [699, 311] on link "Check in" at bounding box center [709, 323] width 155 height 24
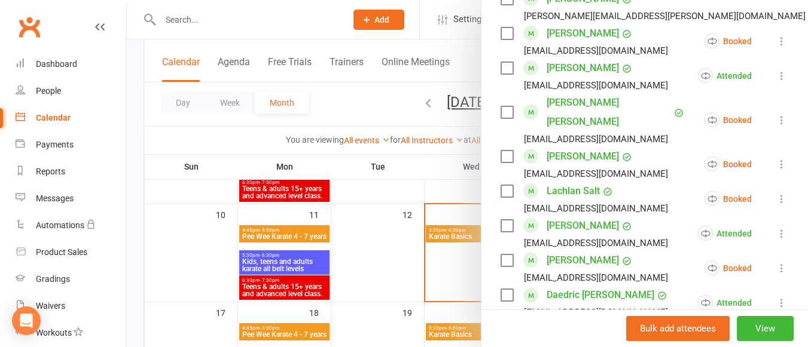
scroll to position [1138, 0]
click at [775, 261] on icon at bounding box center [781, 267] width 12 height 12
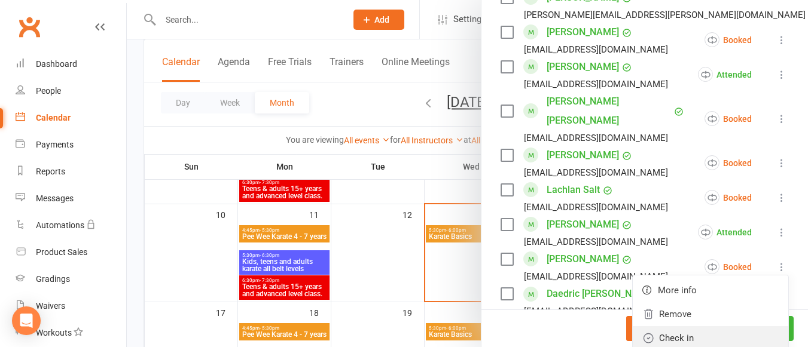
click at [687, 326] on link "Check in" at bounding box center [709, 338] width 155 height 24
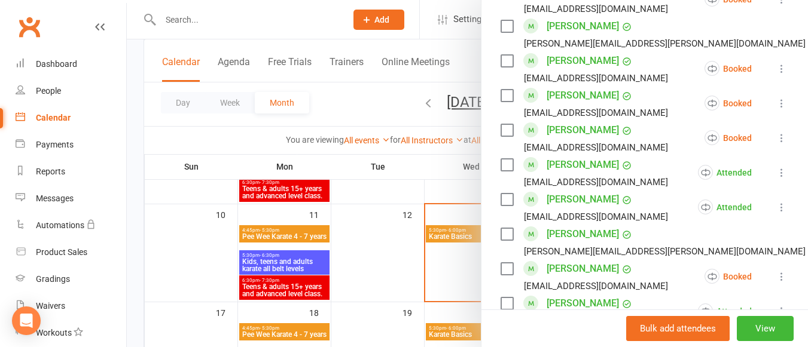
scroll to position [900, 0]
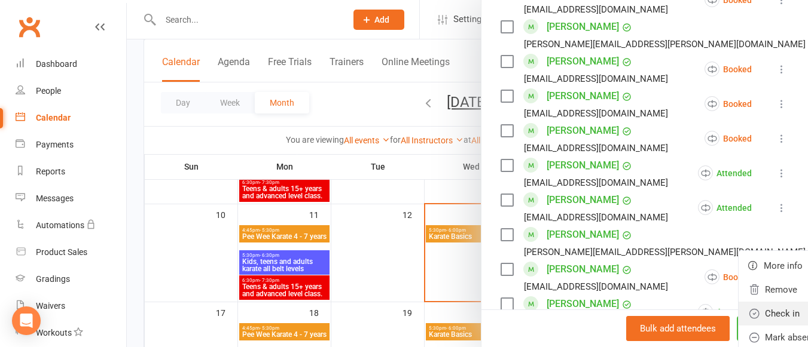
click at [738, 302] on link "Check in" at bounding box center [815, 314] width 155 height 24
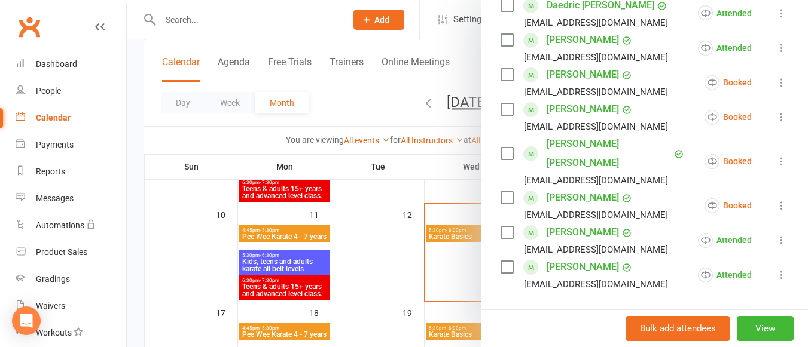
scroll to position [1427, 0]
click at [579, 312] on input "search" at bounding box center [644, 324] width 288 height 25
type input "vinceb"
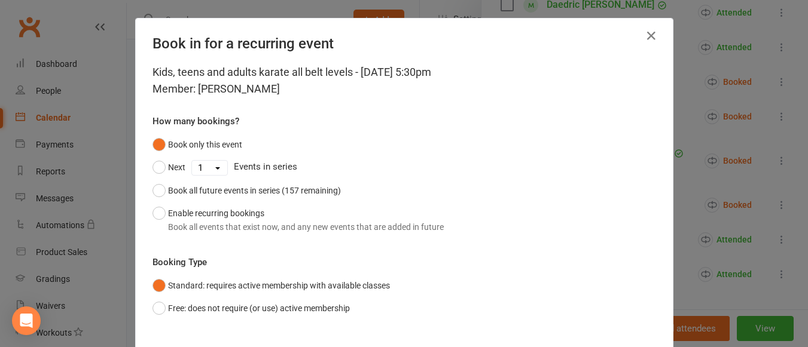
click at [146, 210] on div "Kids, teens and adults karate all belt levels - [DATE] 5:30pm Member: [PERSON_N…" at bounding box center [404, 209] width 537 height 290
click at [155, 213] on button "Enable recurring bookings Book all events that exist now, and any new events th…" at bounding box center [297, 220] width 291 height 36
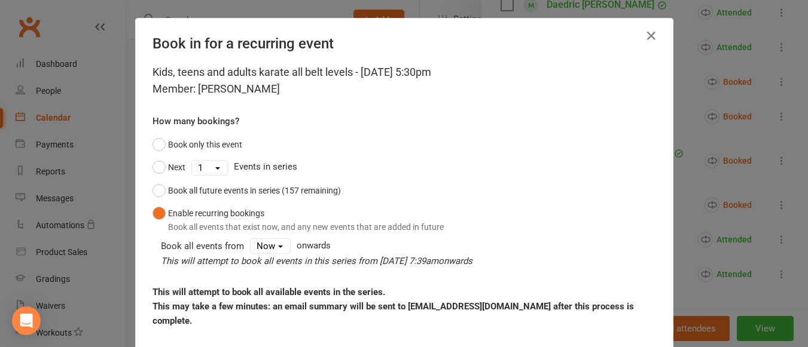
scroll to position [159, 0]
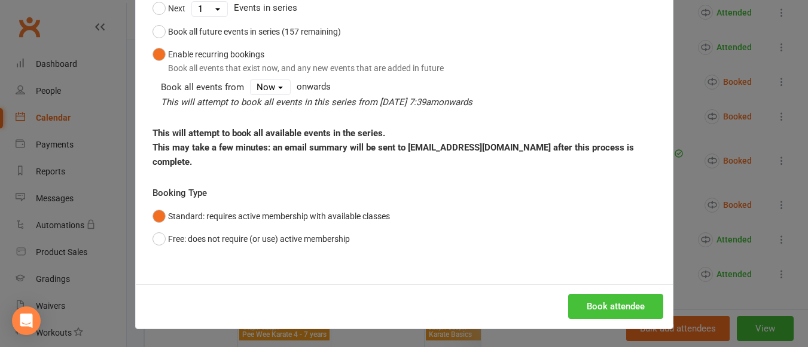
click at [621, 306] on button "Book attendee" at bounding box center [615, 306] width 95 height 25
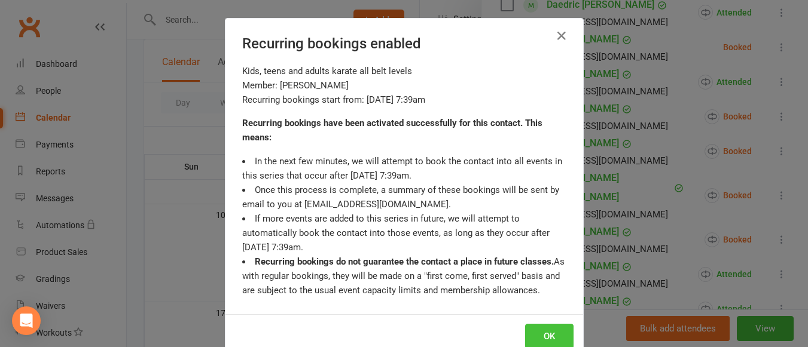
scroll to position [1462, 0]
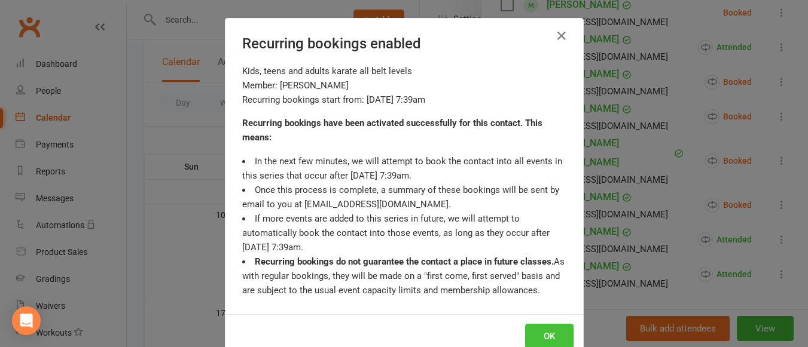
click at [552, 329] on button "OK" at bounding box center [549, 336] width 48 height 25
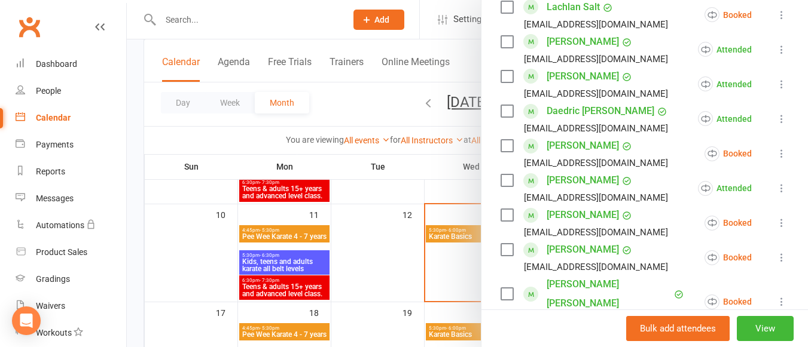
scroll to position [1320, 0]
click at [775, 148] on icon at bounding box center [781, 154] width 12 height 12
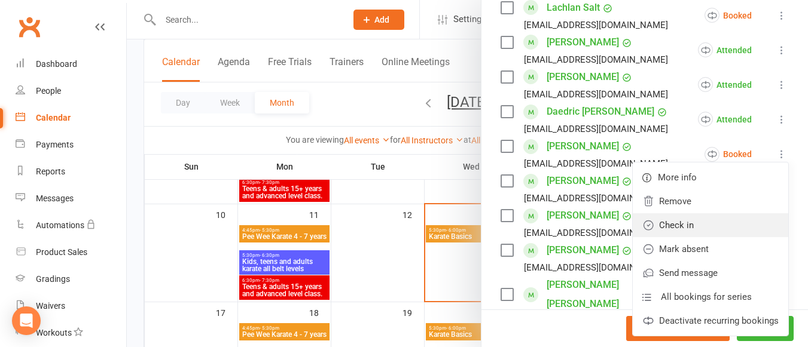
click at [685, 213] on link "Check in" at bounding box center [709, 225] width 155 height 24
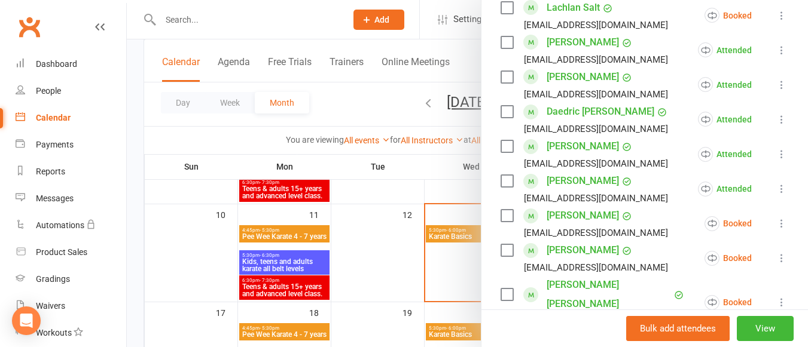
click at [775, 218] on icon at bounding box center [781, 224] width 12 height 12
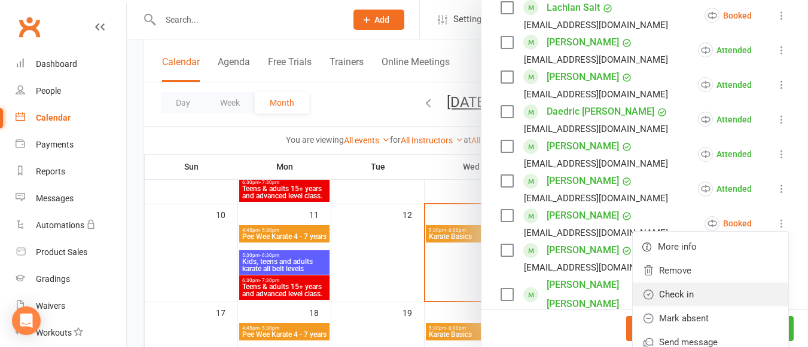
click at [650, 283] on link "Check in" at bounding box center [709, 295] width 155 height 24
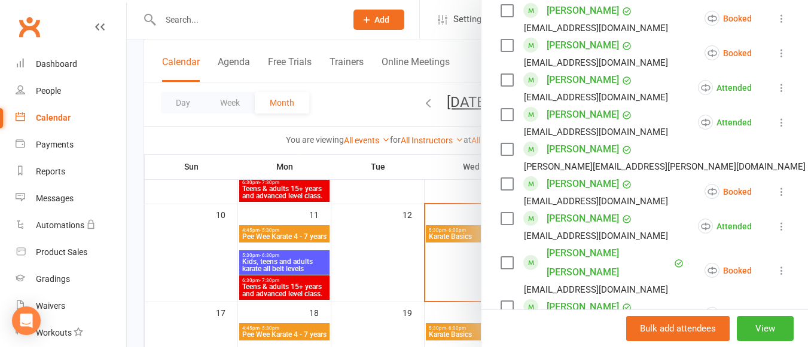
scroll to position [994, 0]
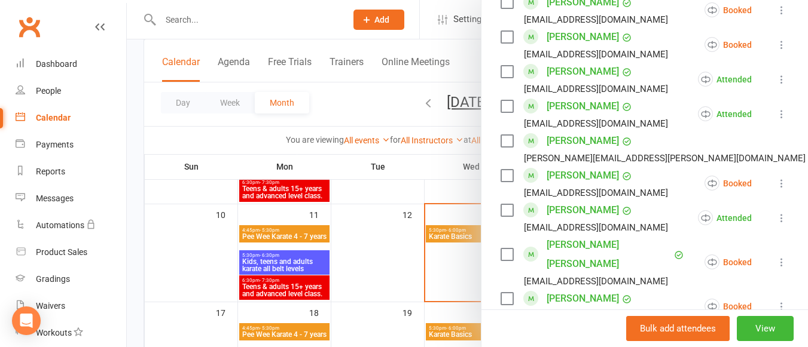
click at [775, 256] on icon at bounding box center [781, 262] width 12 height 12
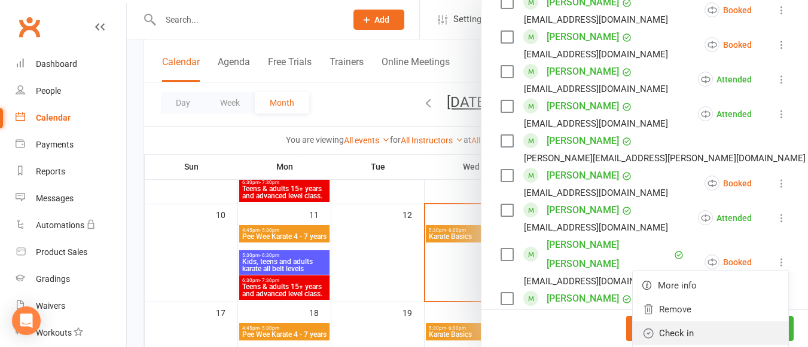
click at [690, 322] on link "Check in" at bounding box center [709, 334] width 155 height 24
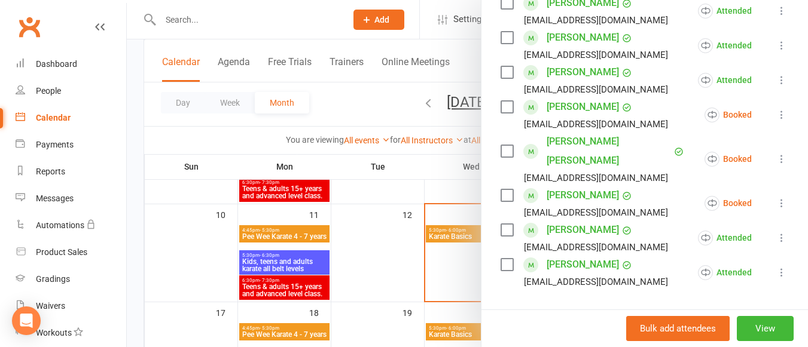
scroll to position [1463, 0]
click at [774, 197] on button at bounding box center [781, 204] width 14 height 14
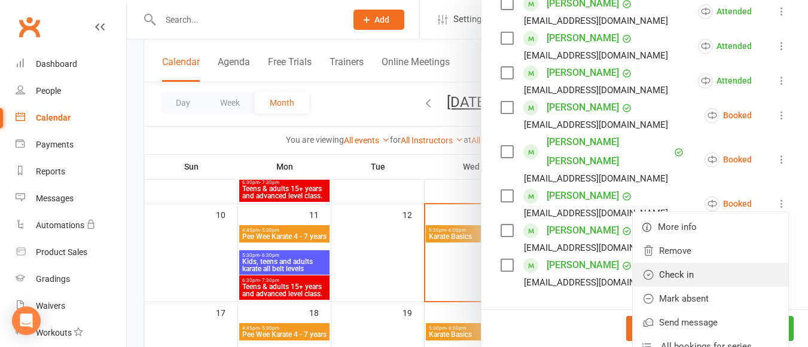
click at [712, 263] on link "Check in" at bounding box center [709, 275] width 155 height 24
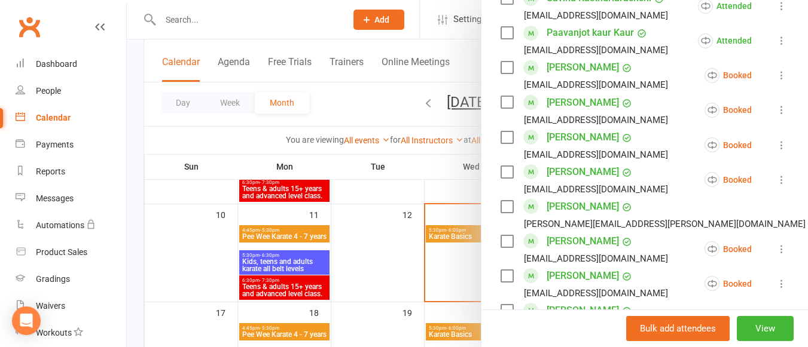
scroll to position [679, 0]
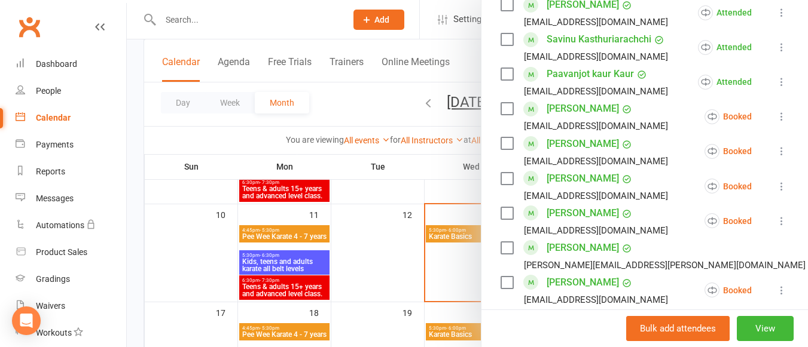
click at [775, 145] on icon at bounding box center [781, 151] width 12 height 12
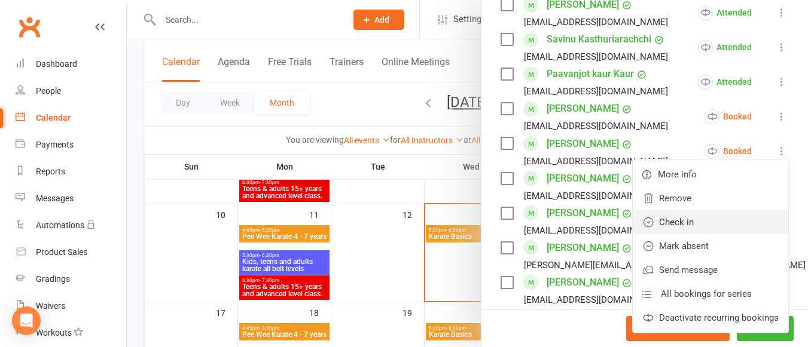
click at [701, 210] on link "Check in" at bounding box center [709, 222] width 155 height 24
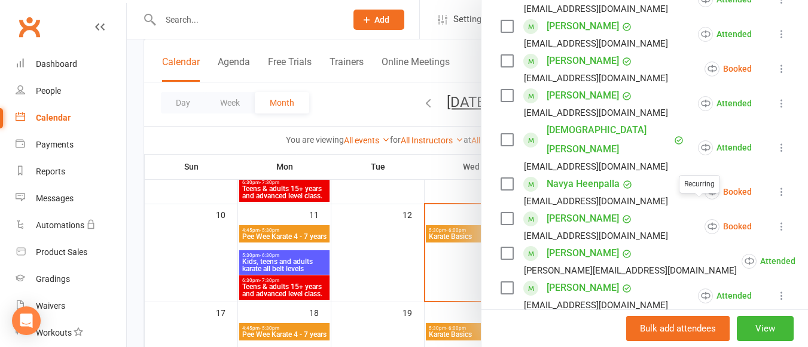
scroll to position [372, 0]
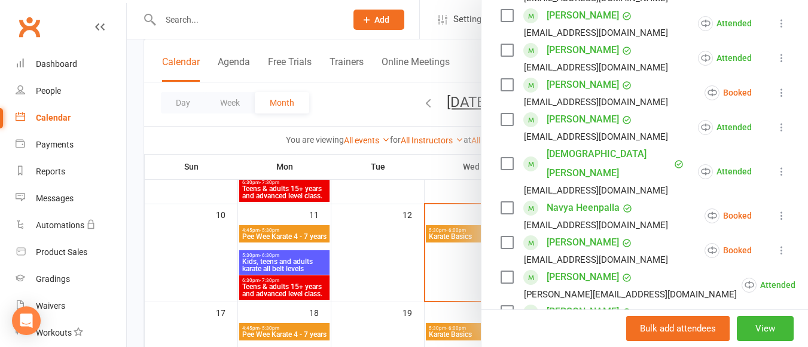
click at [775, 90] on icon at bounding box center [781, 93] width 12 height 12
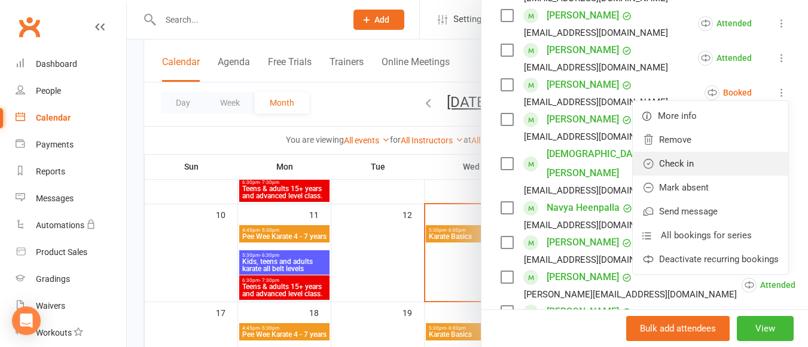
click at [698, 152] on link "Check in" at bounding box center [709, 164] width 155 height 24
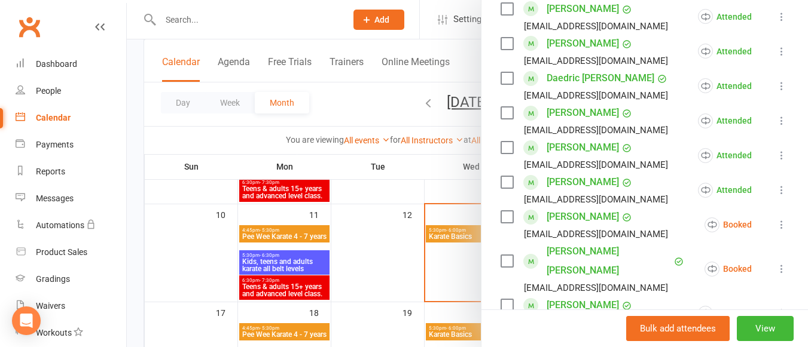
scroll to position [1356, 0]
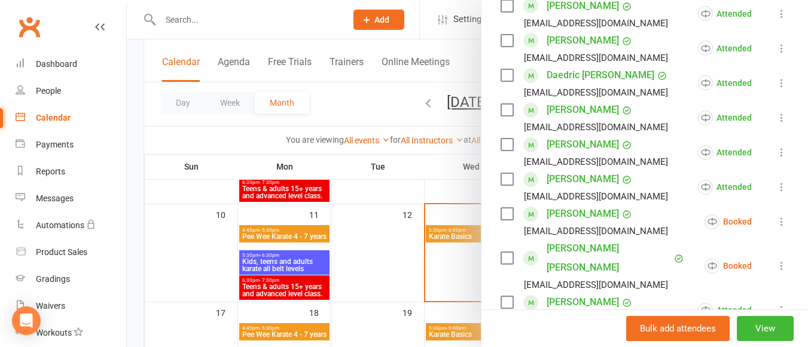
click at [775, 216] on icon at bounding box center [781, 222] width 12 height 12
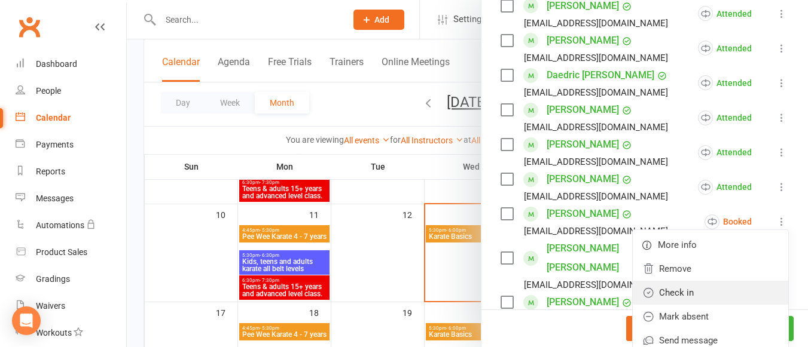
click at [683, 281] on link "Check in" at bounding box center [709, 293] width 155 height 24
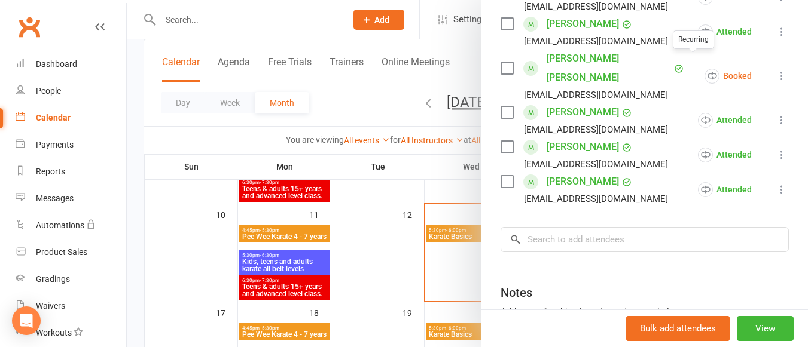
scroll to position [1547, 0]
click at [302, 289] on div at bounding box center [467, 173] width 681 height 347
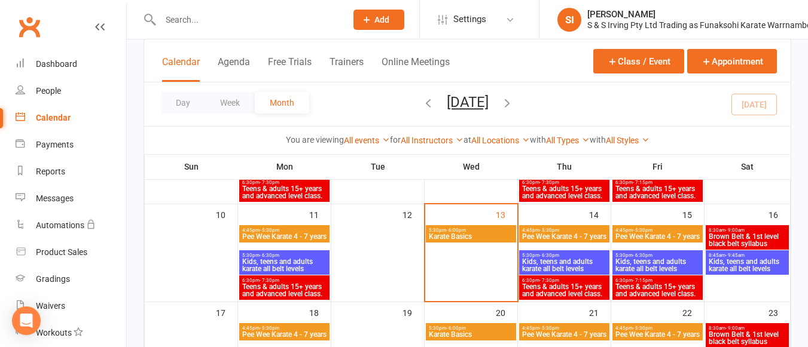
click at [285, 289] on span "Teens & adults 15+ years and advanced level class." at bounding box center [284, 290] width 85 height 14
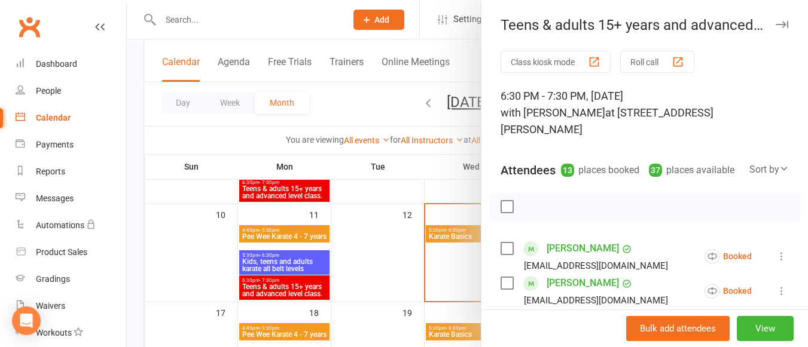
click at [775, 258] on icon at bounding box center [781, 256] width 12 height 12
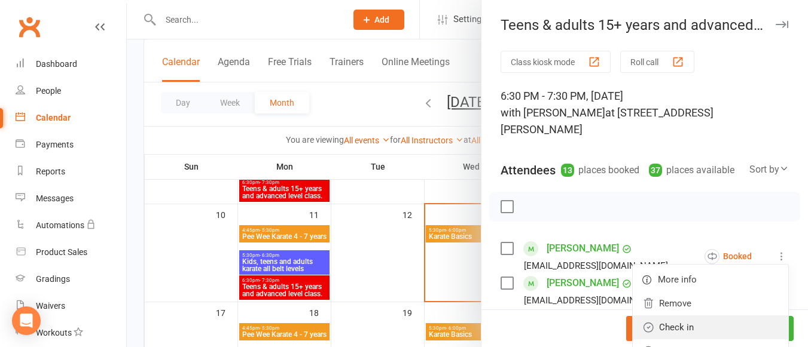
click at [674, 321] on link "Check in" at bounding box center [709, 328] width 155 height 24
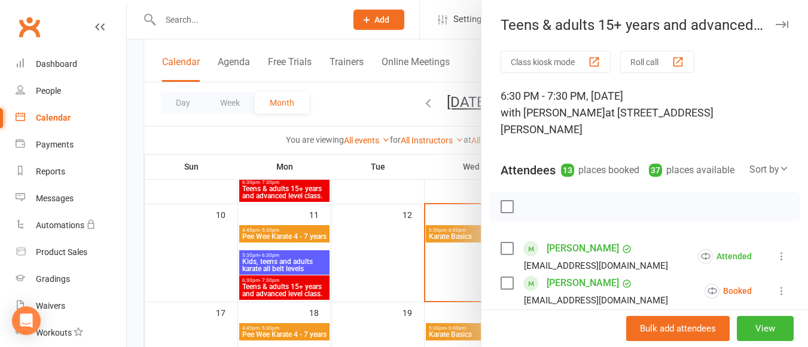
click at [775, 287] on icon at bounding box center [781, 291] width 12 height 12
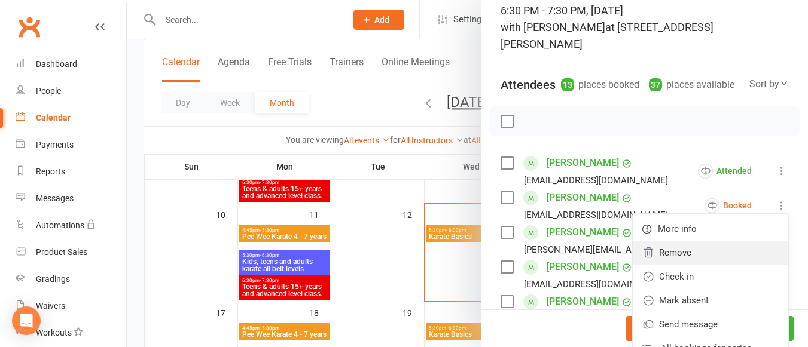
scroll to position [87, 0]
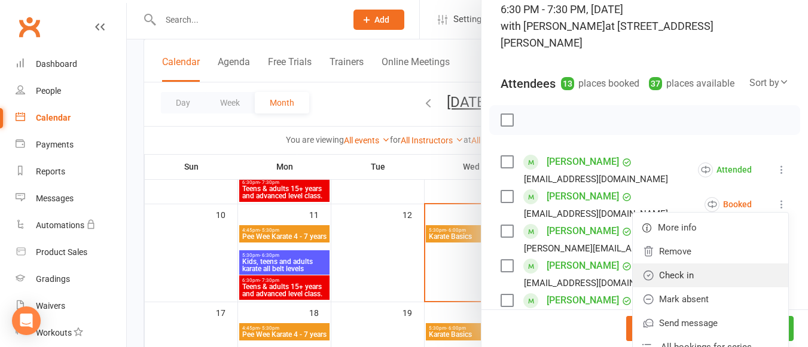
click at [666, 270] on link "Check in" at bounding box center [709, 276] width 155 height 24
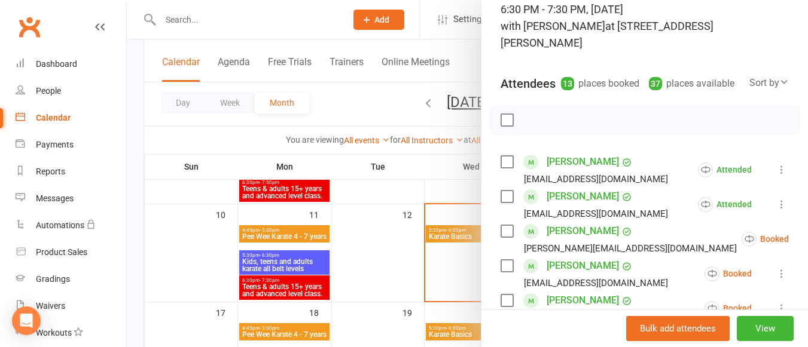
click at [807, 239] on icon at bounding box center [818, 239] width 12 height 12
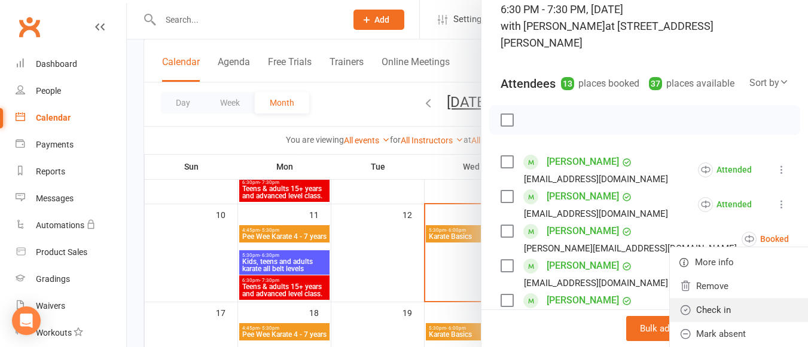
click at [673, 305] on link "Check in" at bounding box center [747, 310] width 155 height 24
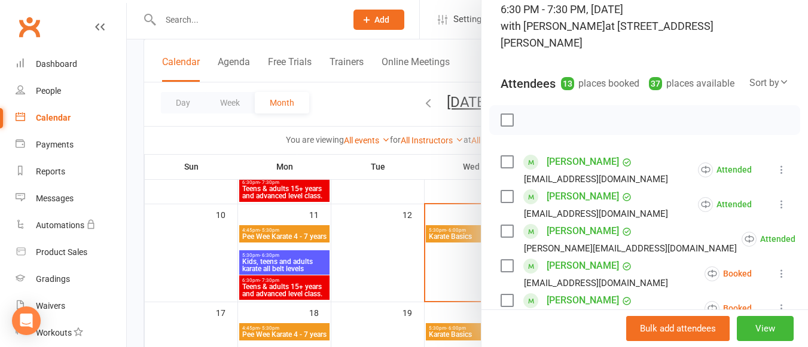
click at [775, 277] on icon at bounding box center [781, 274] width 12 height 12
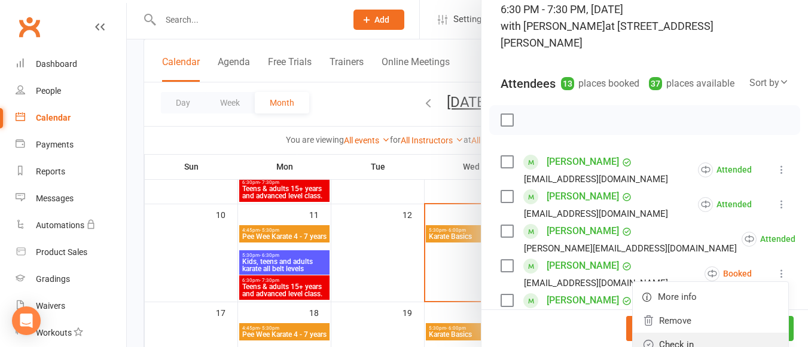
click at [673, 337] on link "Check in" at bounding box center [709, 345] width 155 height 24
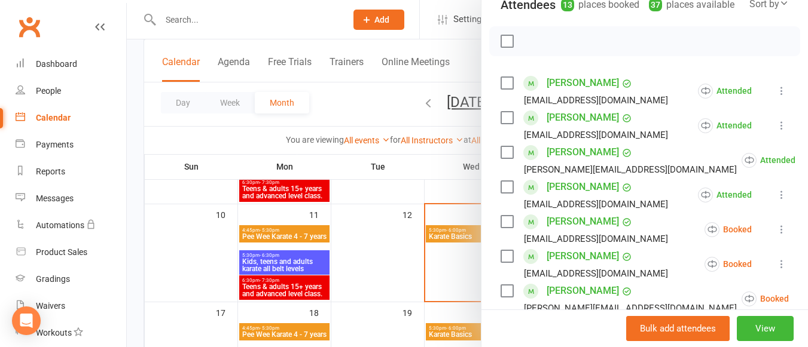
scroll to position [181, 0]
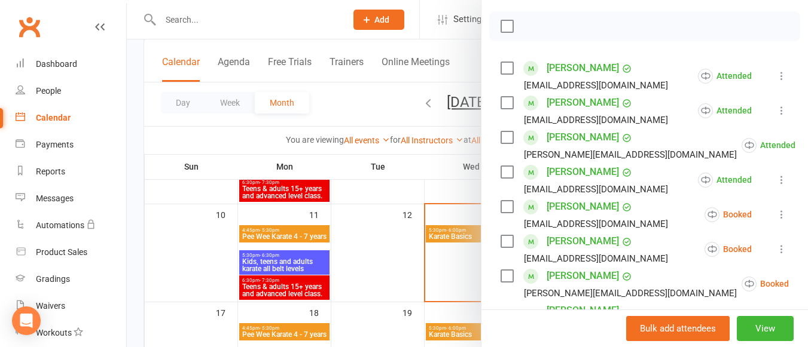
click at [775, 214] on icon at bounding box center [781, 215] width 12 height 12
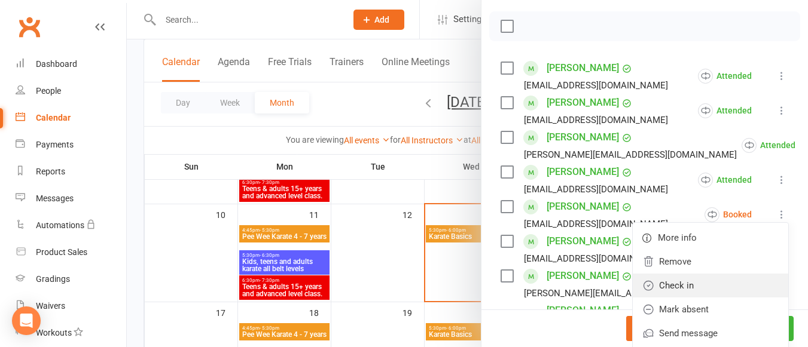
click at [671, 276] on link "Check in" at bounding box center [709, 286] width 155 height 24
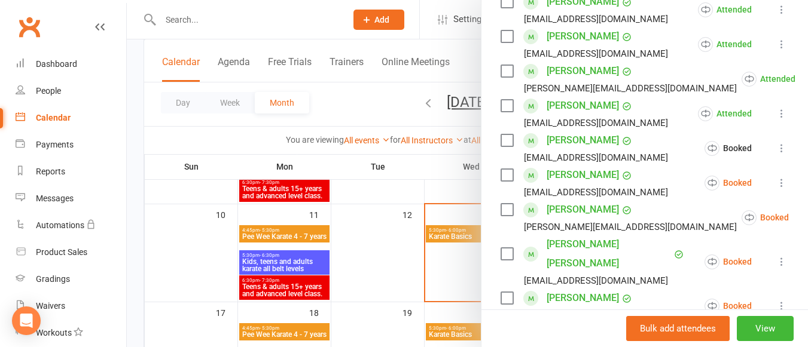
scroll to position [247, 0]
click at [775, 179] on icon at bounding box center [781, 182] width 12 height 12
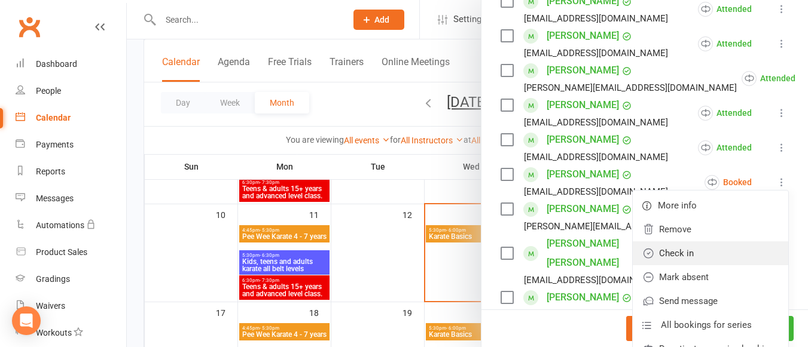
click at [694, 246] on link "Check in" at bounding box center [709, 254] width 155 height 24
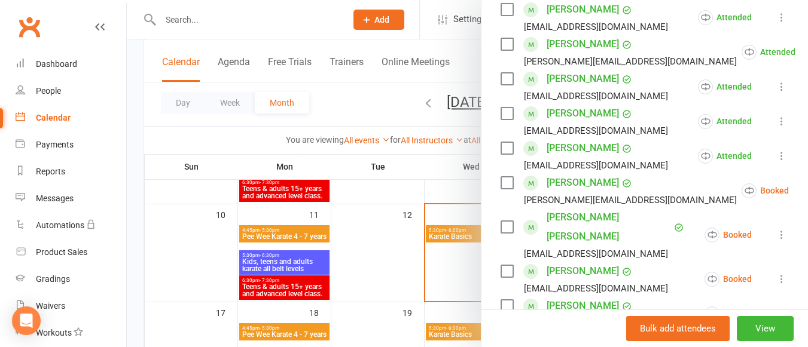
scroll to position [286, 0]
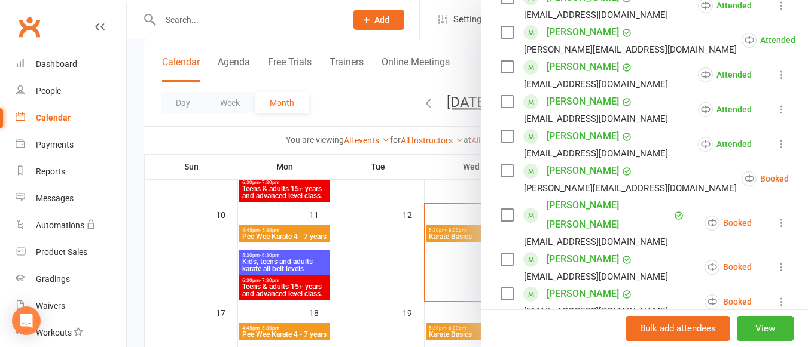
click at [807, 178] on icon at bounding box center [818, 179] width 12 height 12
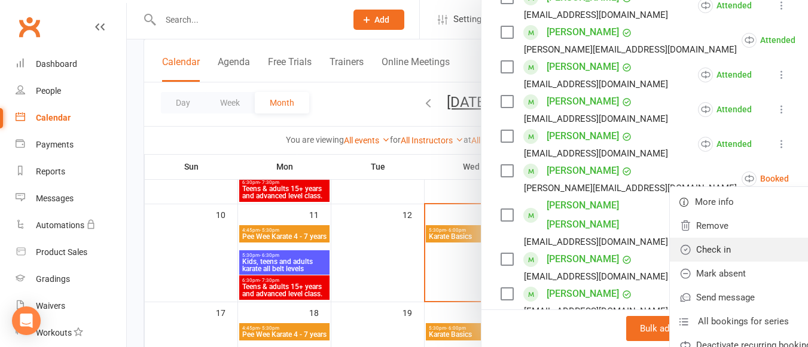
click at [679, 245] on link "Check in" at bounding box center [747, 250] width 155 height 24
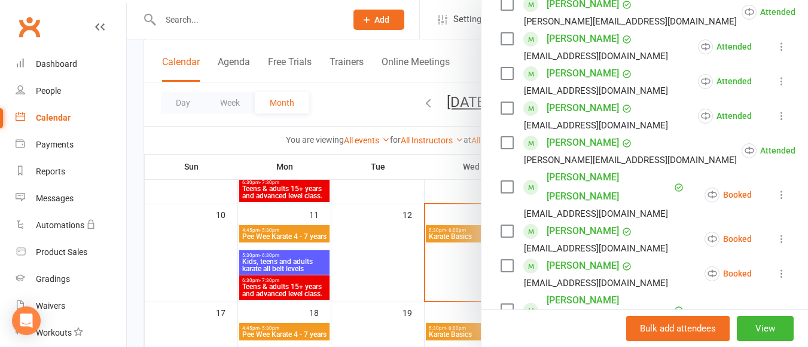
scroll to position [316, 0]
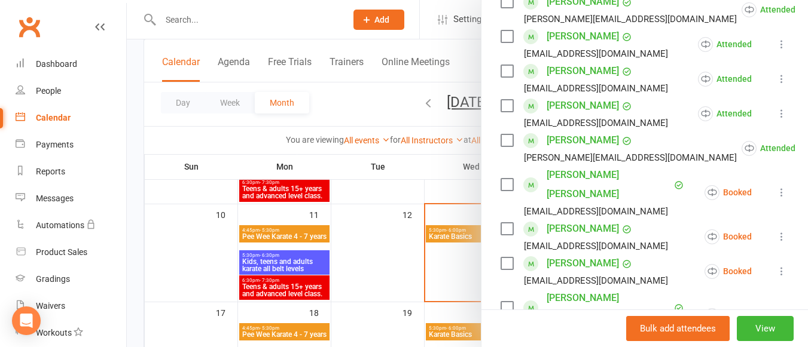
click at [775, 187] on icon at bounding box center [781, 193] width 12 height 12
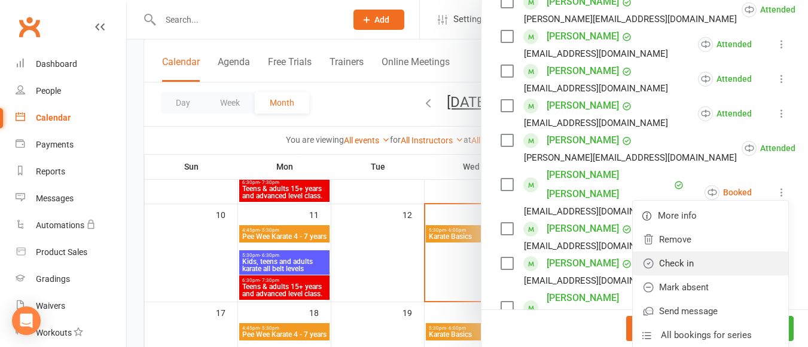
click at [687, 252] on link "Check in" at bounding box center [709, 264] width 155 height 24
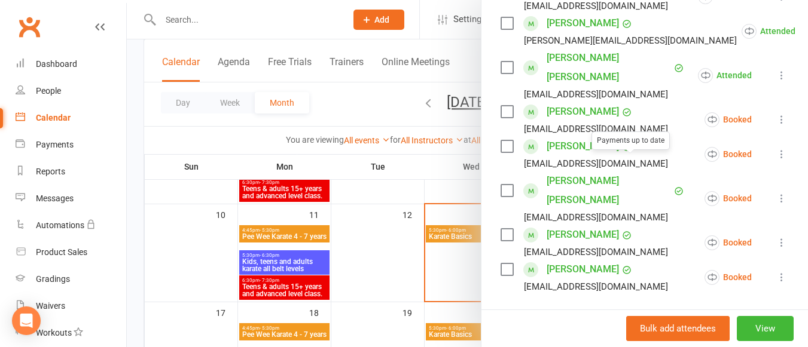
scroll to position [434, 0]
click at [775, 236] on icon at bounding box center [781, 242] width 12 height 12
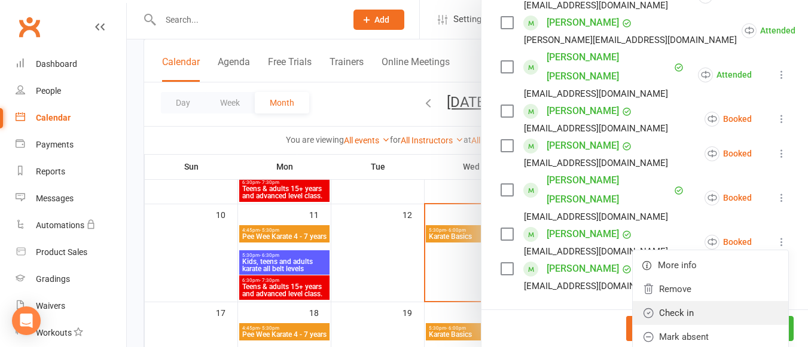
click at [652, 301] on link "Check in" at bounding box center [709, 313] width 155 height 24
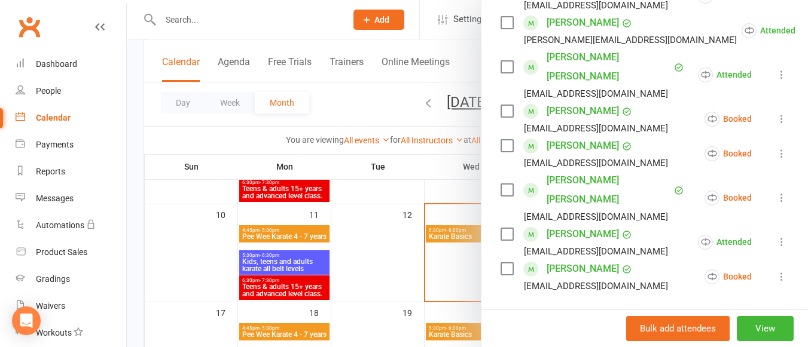
click at [374, 293] on div at bounding box center [467, 173] width 681 height 347
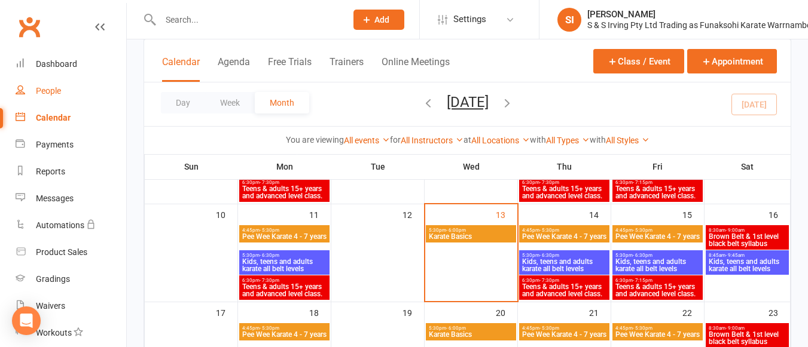
click at [65, 90] on link "People" at bounding box center [71, 91] width 111 height 27
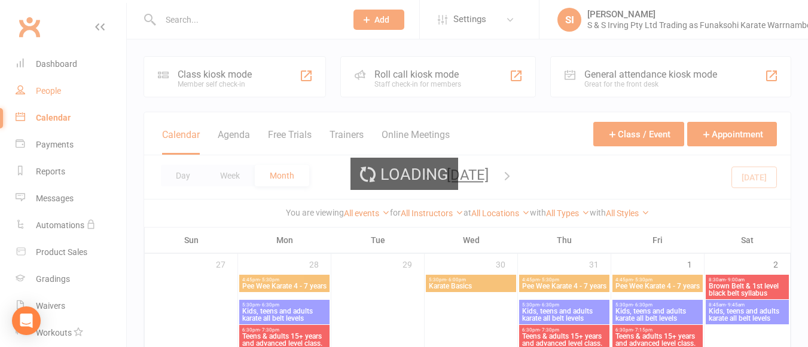
select select "100"
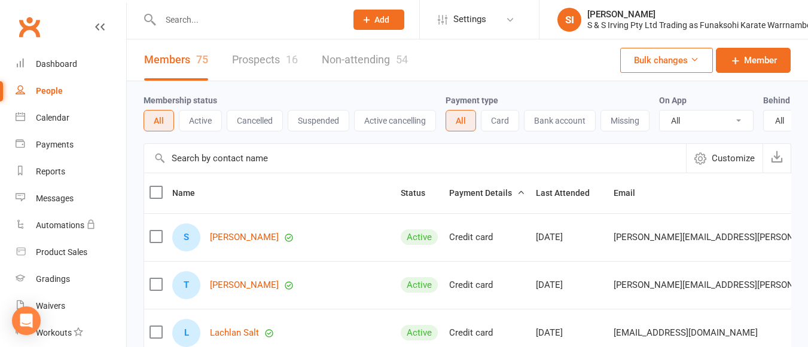
scroll to position [52, 0]
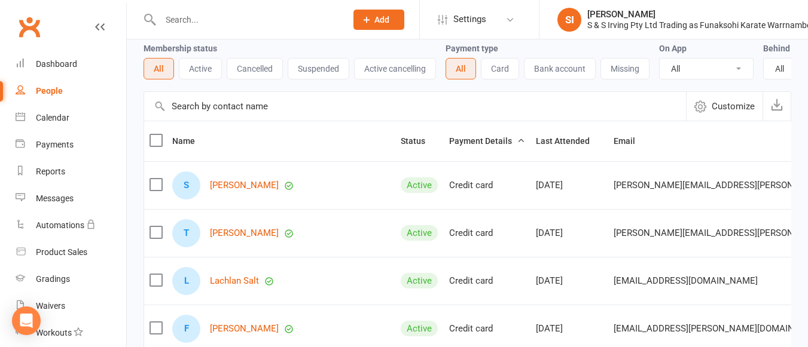
click at [228, 121] on input "text" at bounding box center [415, 106] width 542 height 29
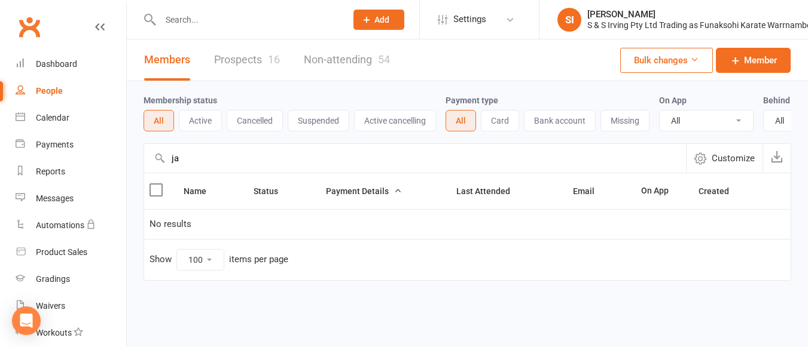
scroll to position [7, 0]
type input "j"
type input "m"
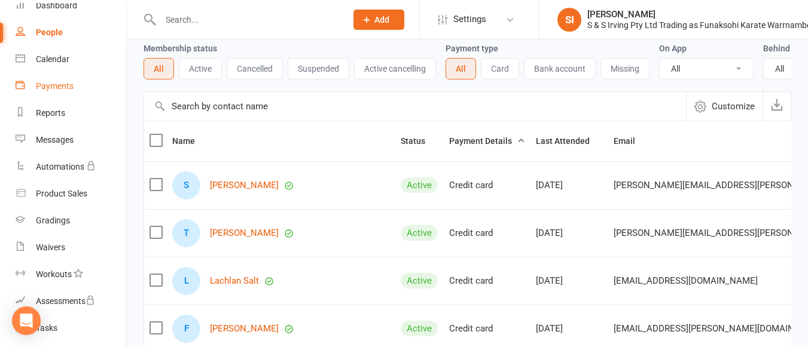
scroll to position [75, 0]
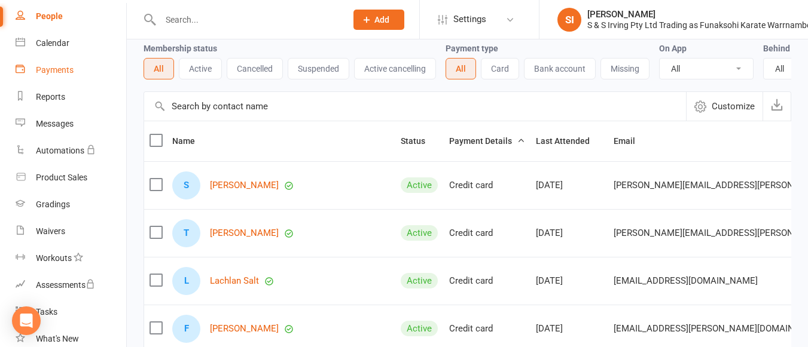
click at [63, 70] on div "Payments" at bounding box center [55, 70] width 38 height 10
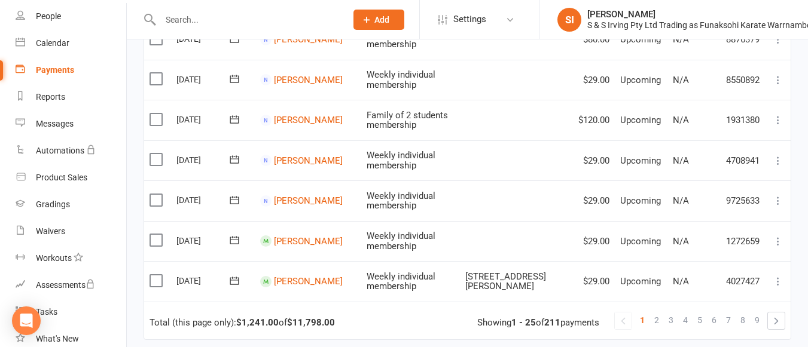
scroll to position [1092, 0]
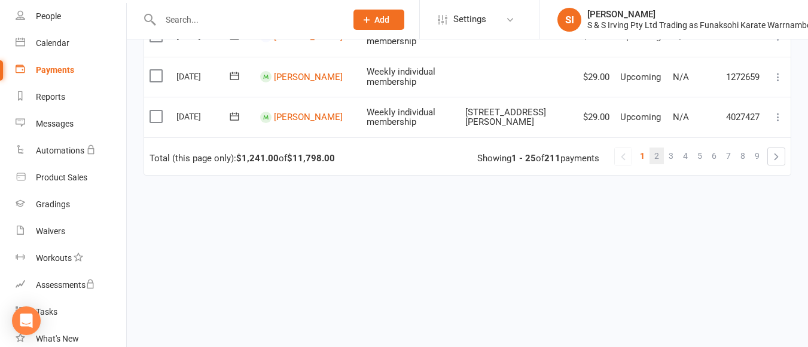
click at [652, 159] on link "2" at bounding box center [656, 156] width 14 height 17
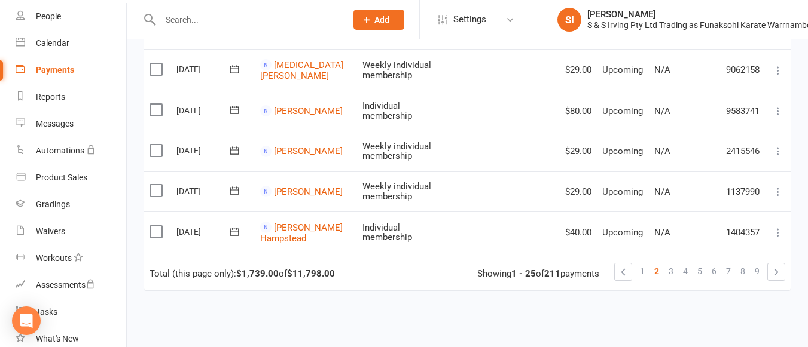
scroll to position [1101, 0]
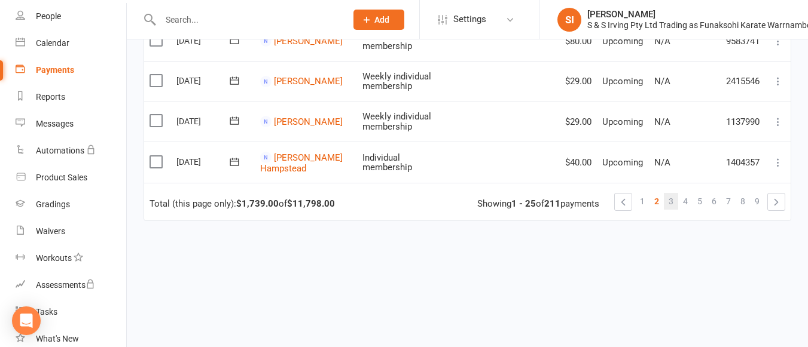
click at [673, 193] on span "3" at bounding box center [670, 201] width 5 height 17
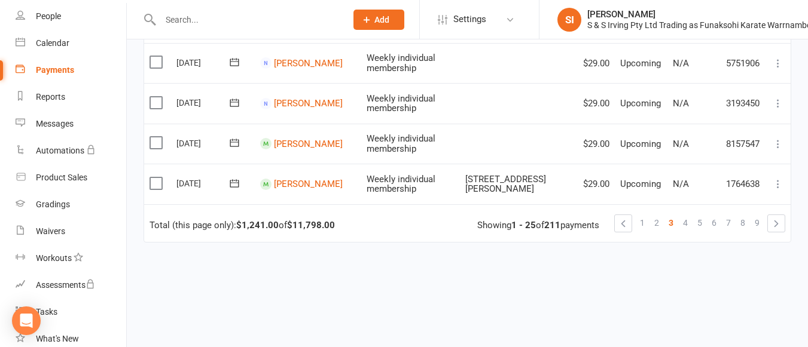
scroll to position [1083, 0]
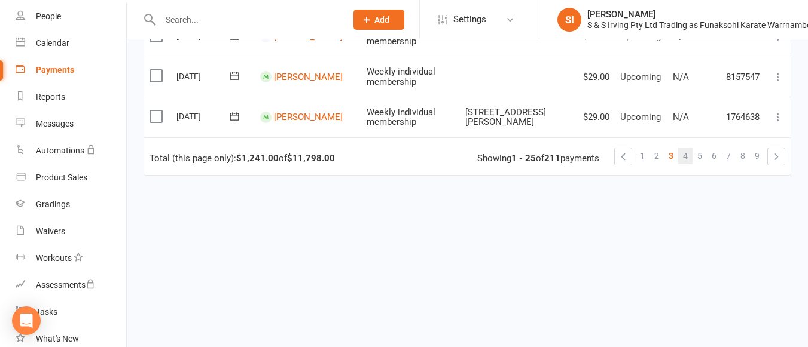
click at [686, 154] on span "4" at bounding box center [685, 156] width 5 height 17
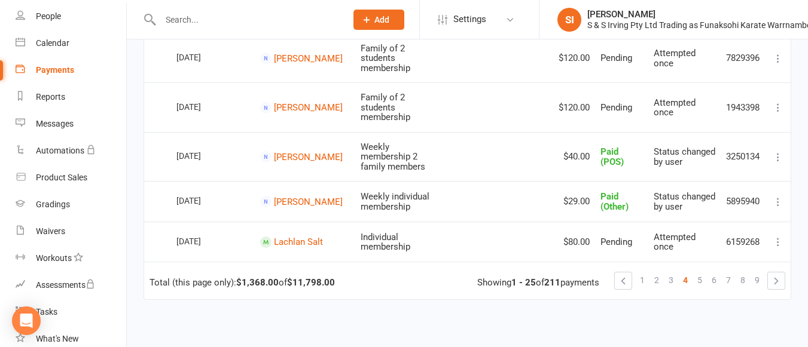
scroll to position [1084, 0]
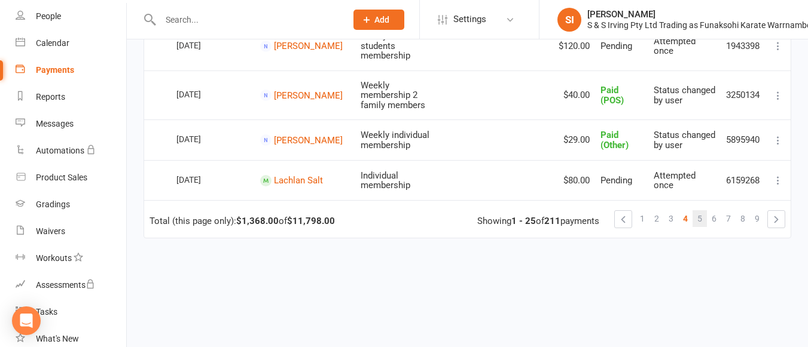
click at [699, 210] on span "5" at bounding box center [699, 218] width 5 height 17
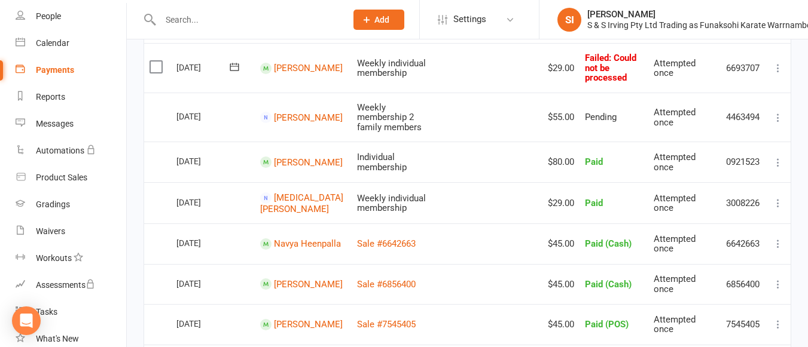
scroll to position [260, 0]
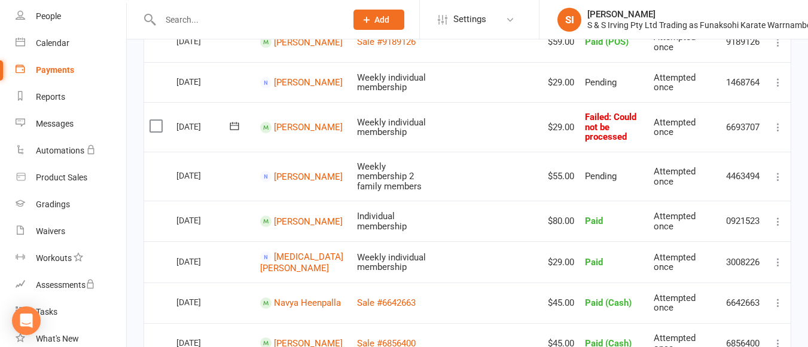
click at [780, 121] on icon at bounding box center [778, 127] width 12 height 12
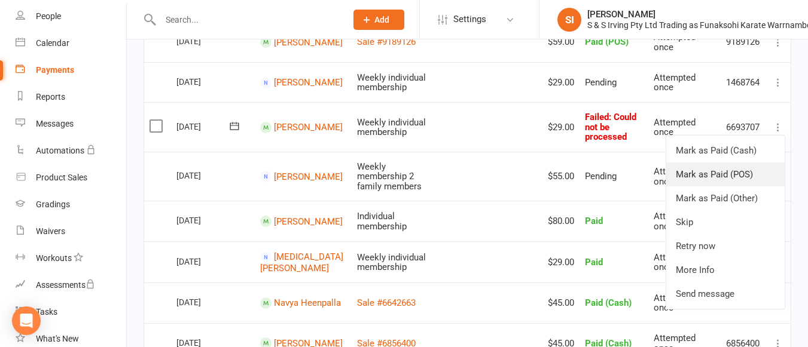
click at [718, 169] on link "Mark as Paid (POS)" at bounding box center [725, 175] width 118 height 24
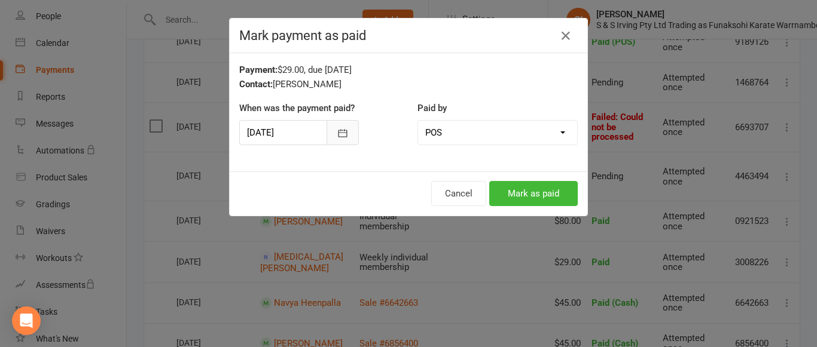
click at [345, 137] on button "button" at bounding box center [342, 132] width 32 height 25
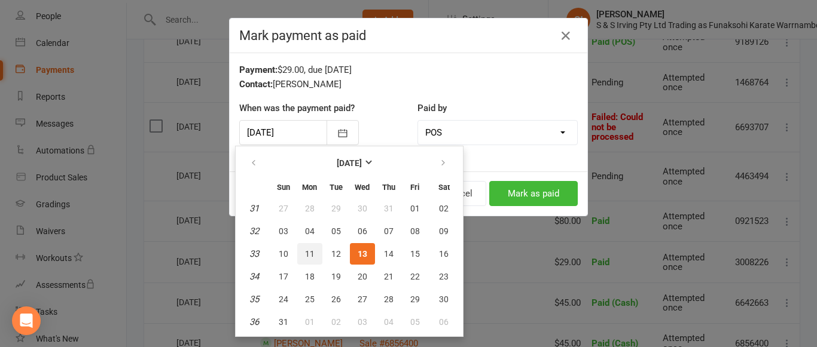
click at [310, 257] on span "11" at bounding box center [310, 254] width 10 height 10
type input "[DATE]"
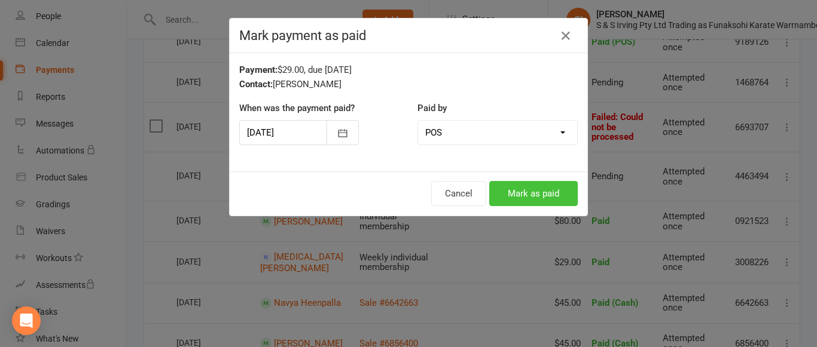
click at [509, 194] on button "Mark as paid" at bounding box center [533, 193] width 88 height 25
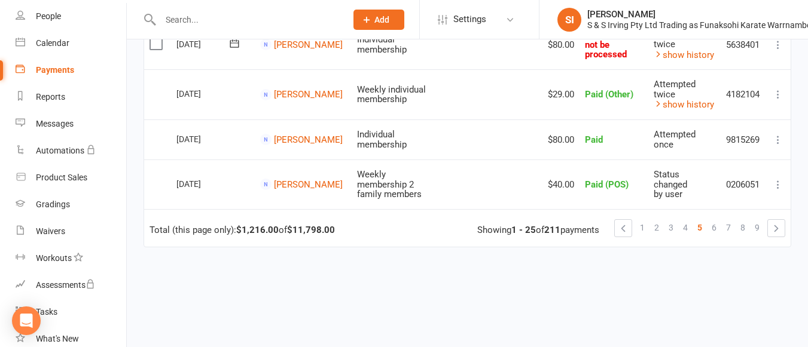
scroll to position [1052, 0]
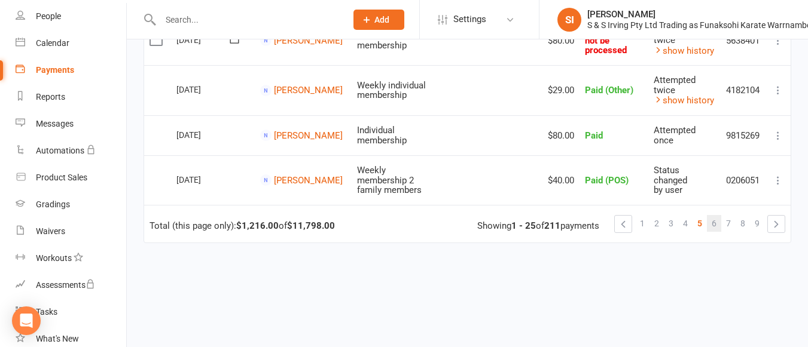
click at [717, 215] on link "6" at bounding box center [714, 223] width 14 height 17
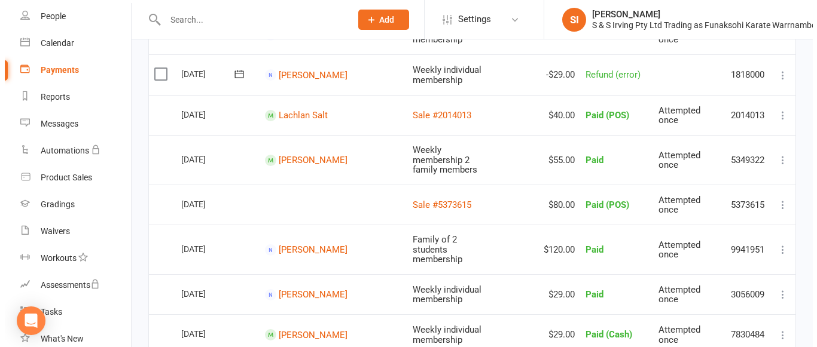
scroll to position [0, 0]
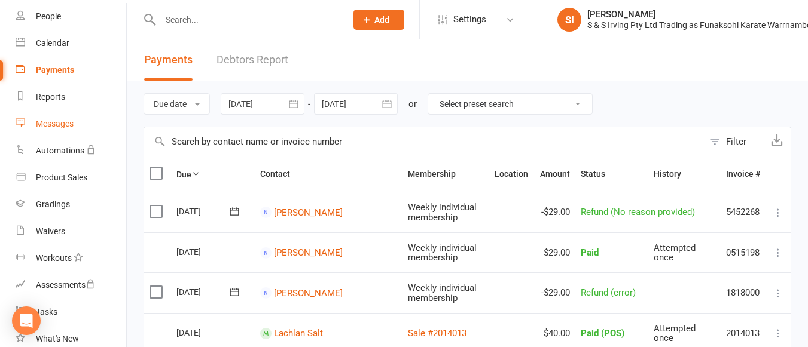
click at [72, 123] on div "Messages" at bounding box center [55, 124] width 38 height 10
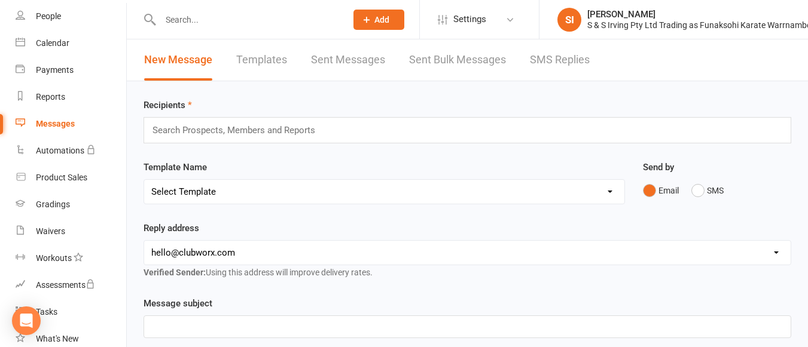
click at [569, 56] on link "SMS Replies" at bounding box center [560, 59] width 60 height 41
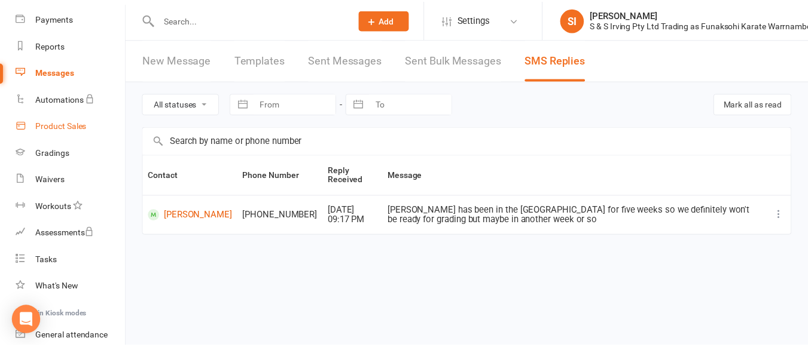
scroll to position [134, 0]
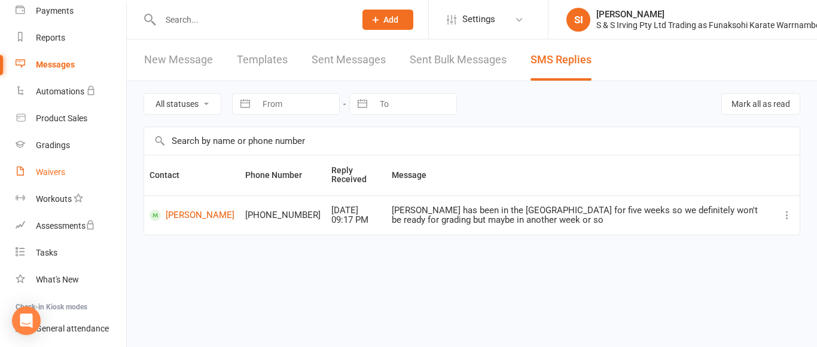
click at [63, 179] on link "Waivers" at bounding box center [71, 172] width 111 height 27
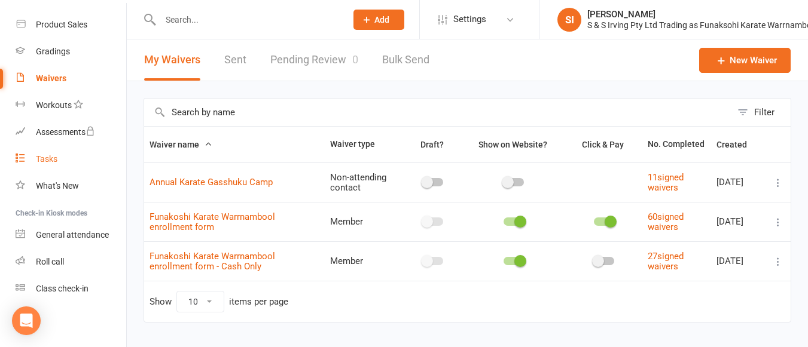
scroll to position [26, 0]
